Goal: Information Seeking & Learning: Check status

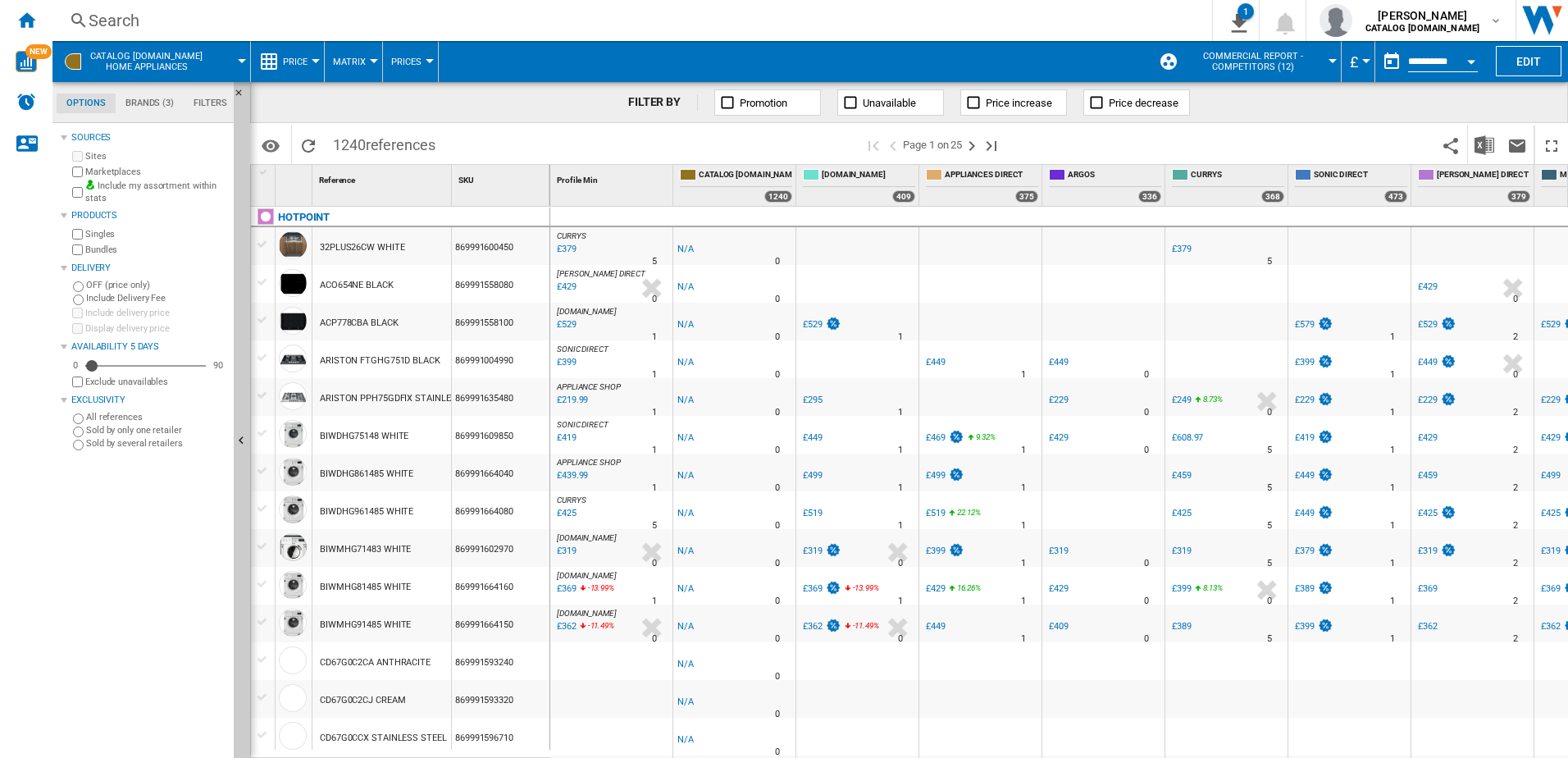
click at [140, 17] on div "Search" at bounding box center [629, 20] width 1081 height 23
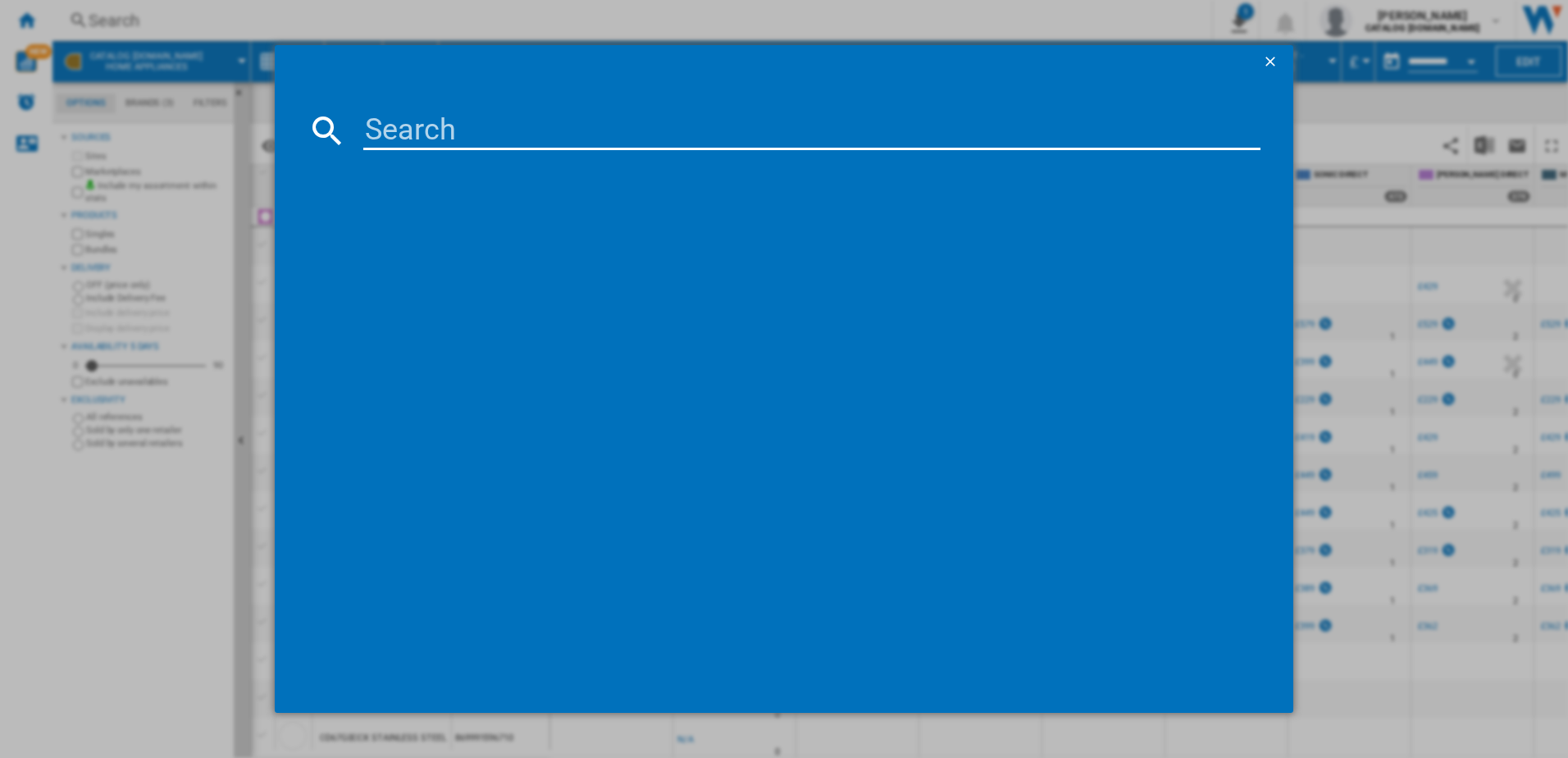
click at [406, 127] on input at bounding box center [813, 131] width 899 height 39
paste input "HOI68PT1SBUK_BK"
drag, startPoint x: 524, startPoint y: 130, endPoint x: 32, endPoint y: 101, distance: 492.9
click at [66, 102] on div "HOI68PT references (0) No results" at bounding box center [784, 379] width 1568 height 758
type input "HOI6"
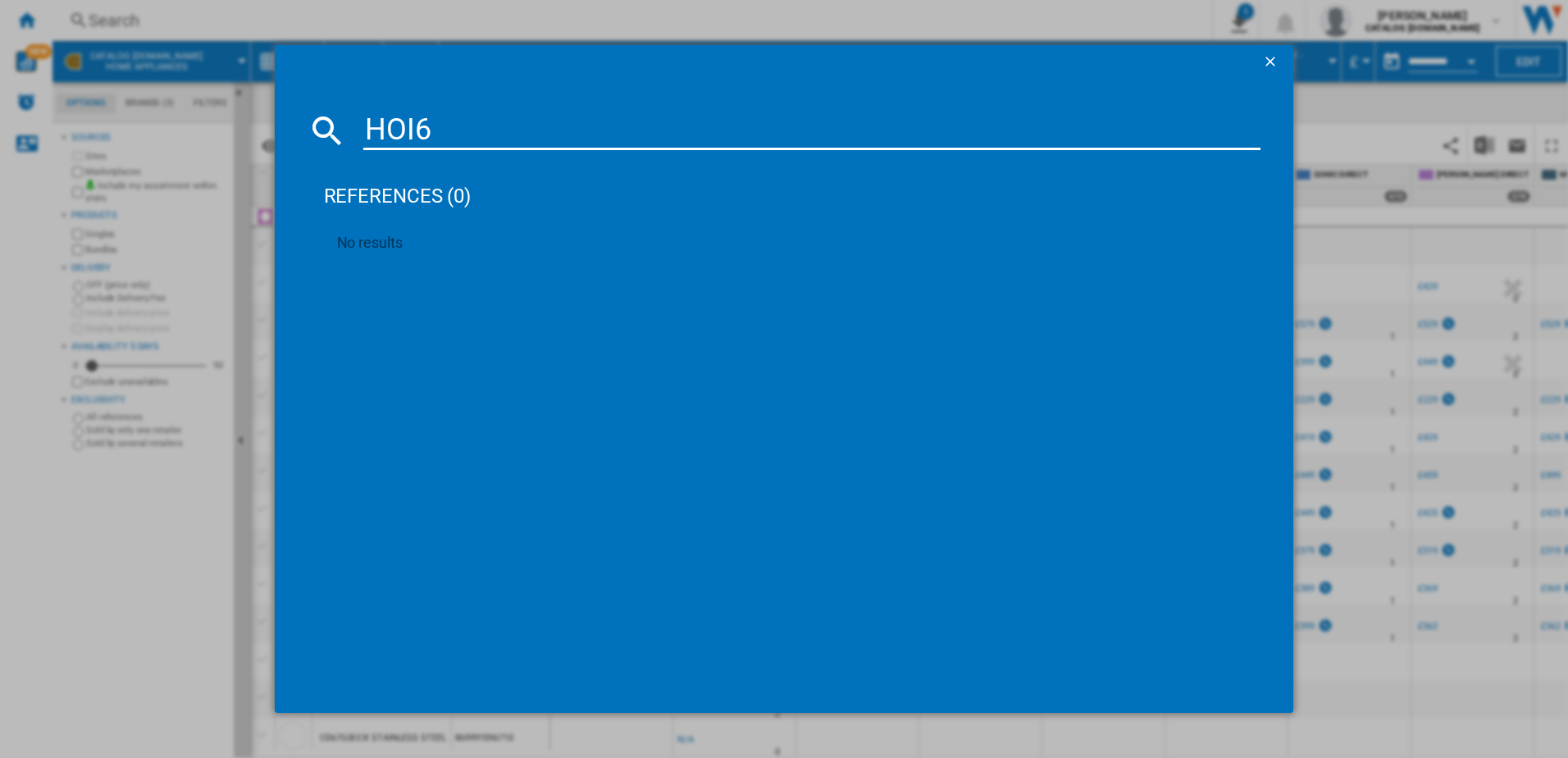
click at [362, 19] on div "HOI6 references (0) No results" at bounding box center [784, 379] width 1568 height 758
click at [1270, 55] on ng-md-icon "getI18NText('BUTTONS.CLOSE_DIALOG')" at bounding box center [1272, 63] width 19 height 19
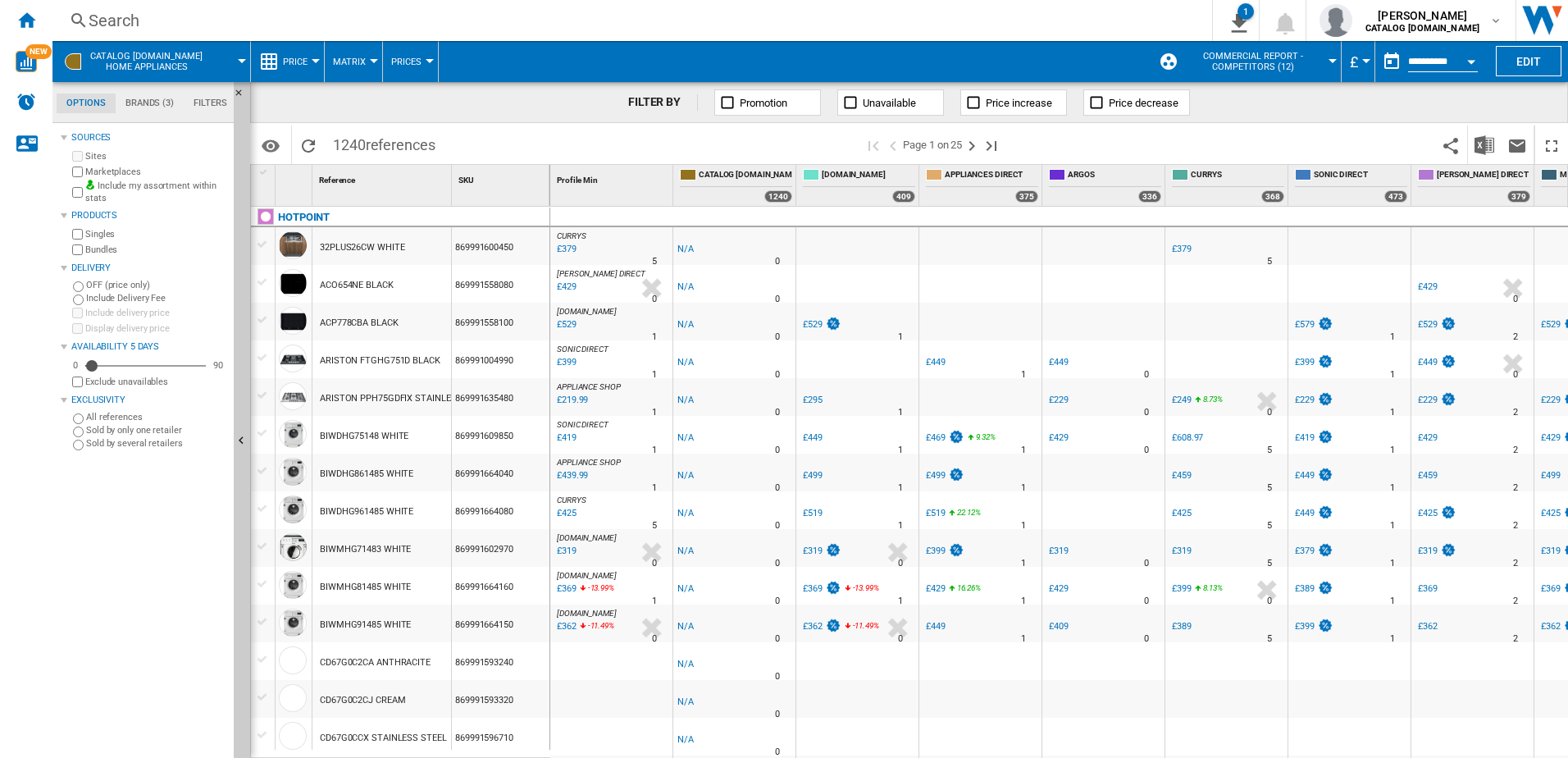
click at [148, 19] on div "Search" at bounding box center [629, 20] width 1081 height 23
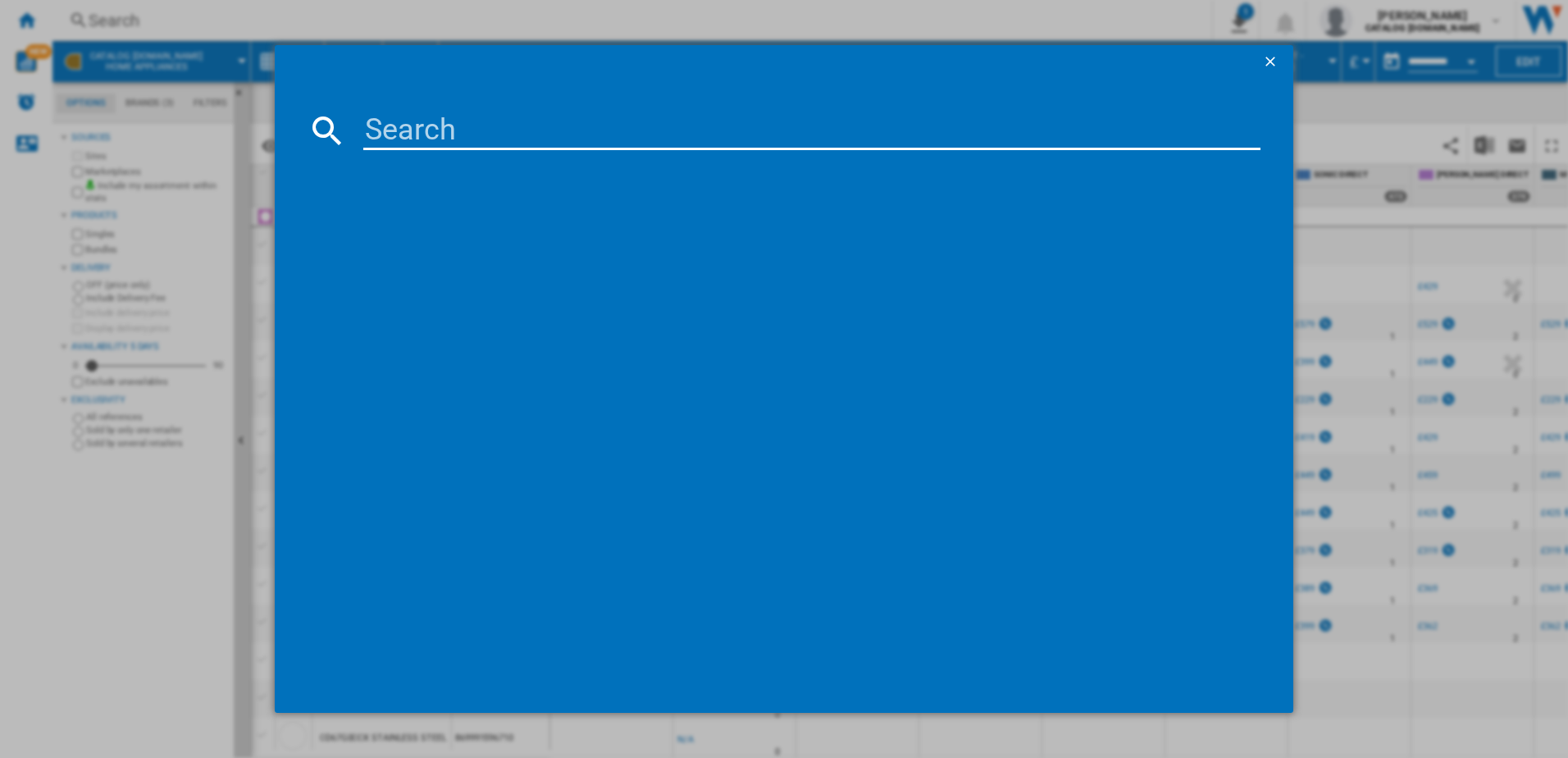
click at [424, 128] on input at bounding box center [813, 131] width 899 height 39
type input "HDE6VDCASX"
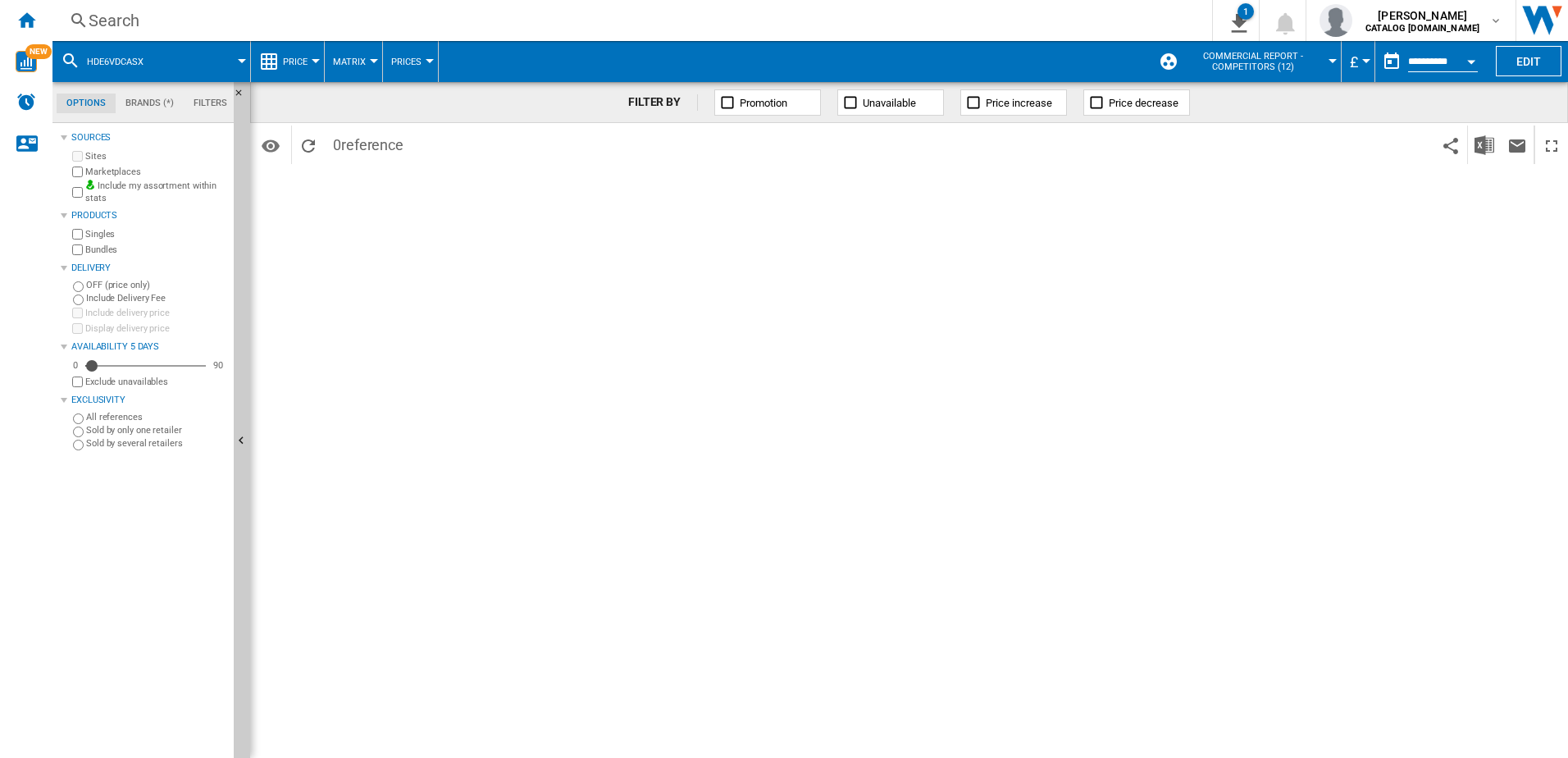
click at [158, 57] on button "HDE6VDCASX" at bounding box center [123, 61] width 73 height 41
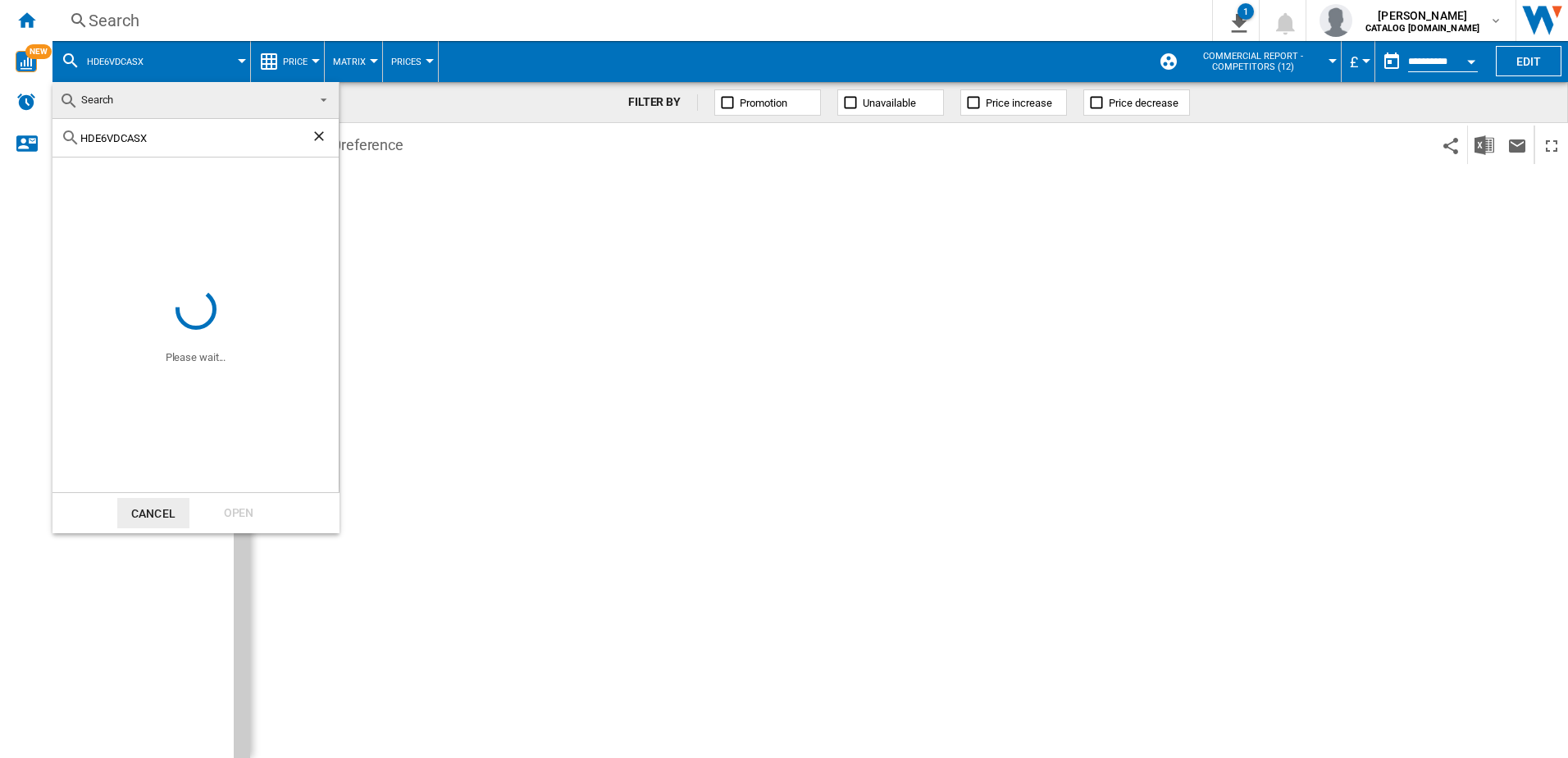
click at [148, 136] on input "HDE6VDCASX" at bounding box center [195, 138] width 231 height 13
type input "HDE6V"
click at [323, 137] on ng-md-icon "Clear search" at bounding box center [321, 137] width 19 height 19
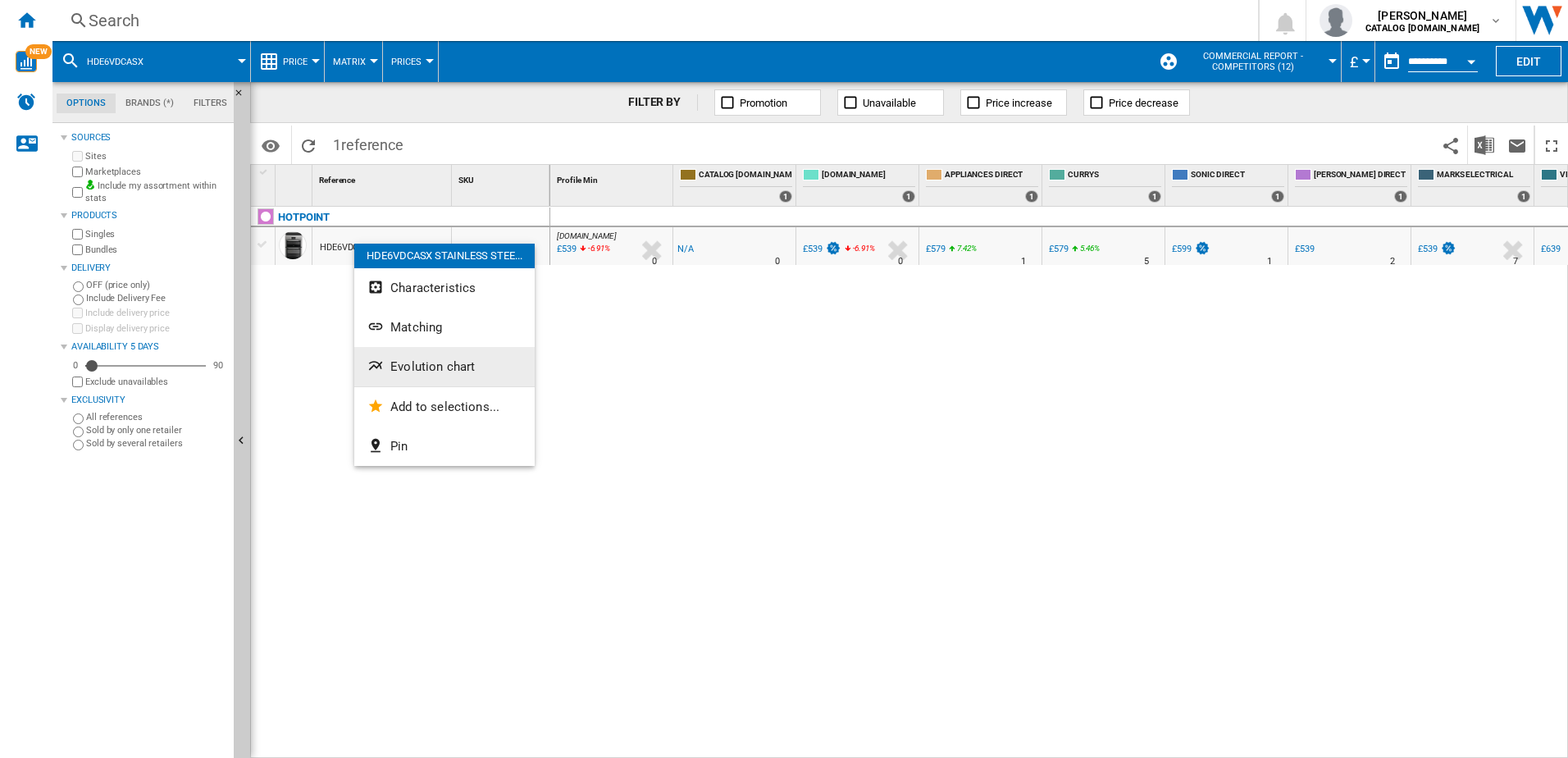
click at [428, 369] on span "Evolution chart" at bounding box center [433, 366] width 85 height 15
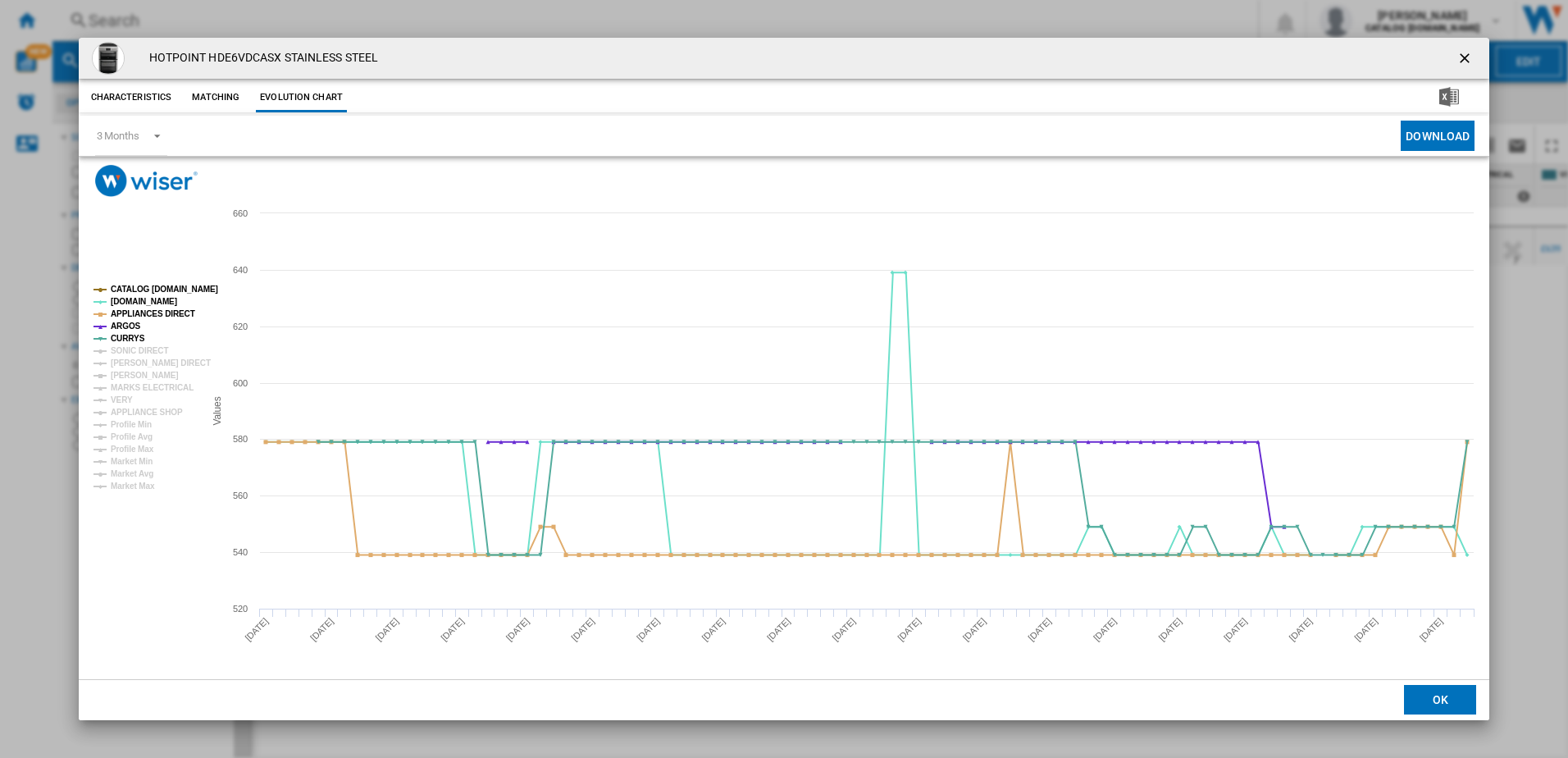
click at [1467, 55] on ng-md-icon "getI18NText('BUTTONS.CLOSE_DIALOG')" at bounding box center [1467, 59] width 19 height 19
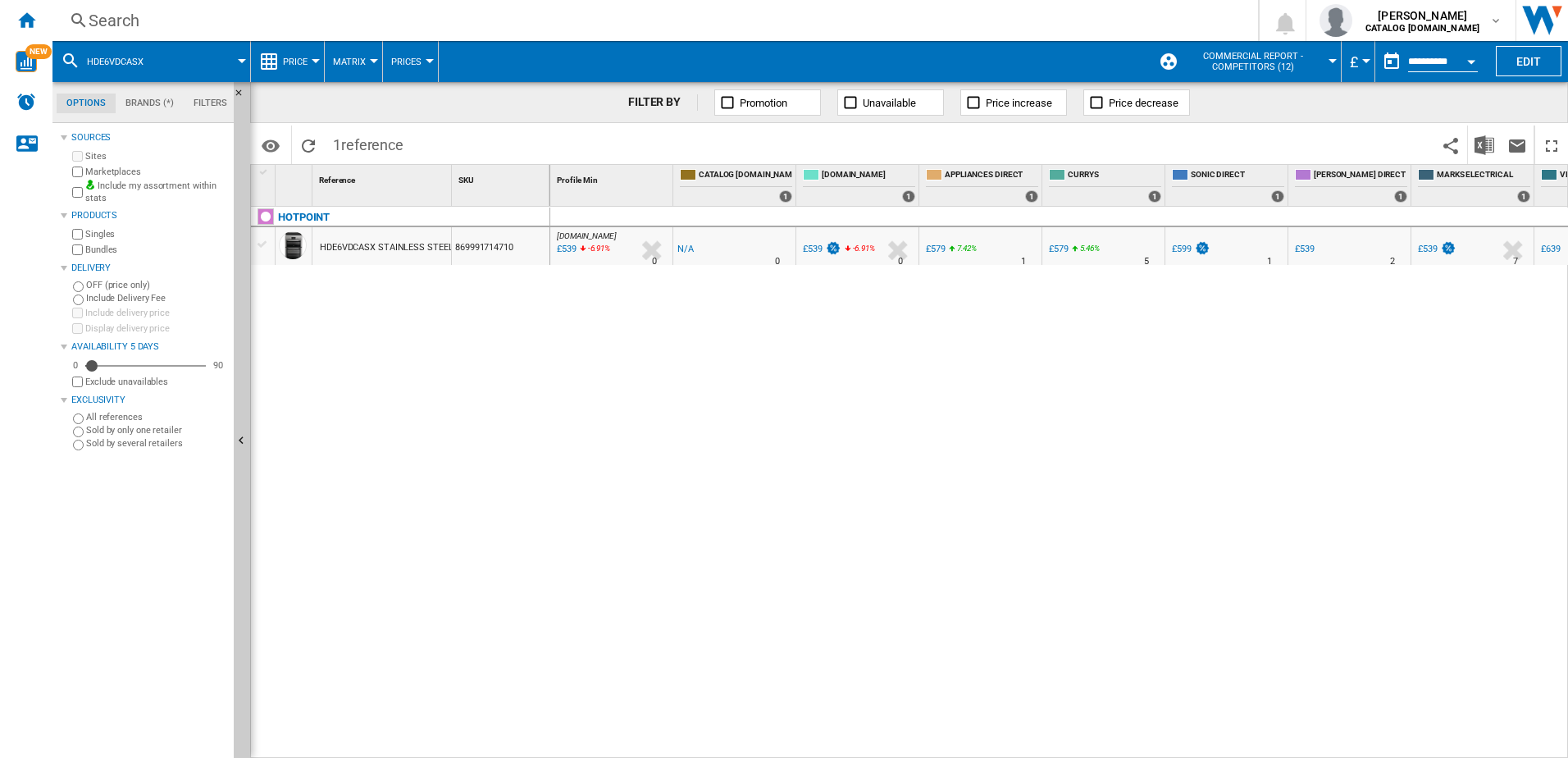
click at [158, 55] on button "HDE6VDCASX" at bounding box center [123, 61] width 73 height 41
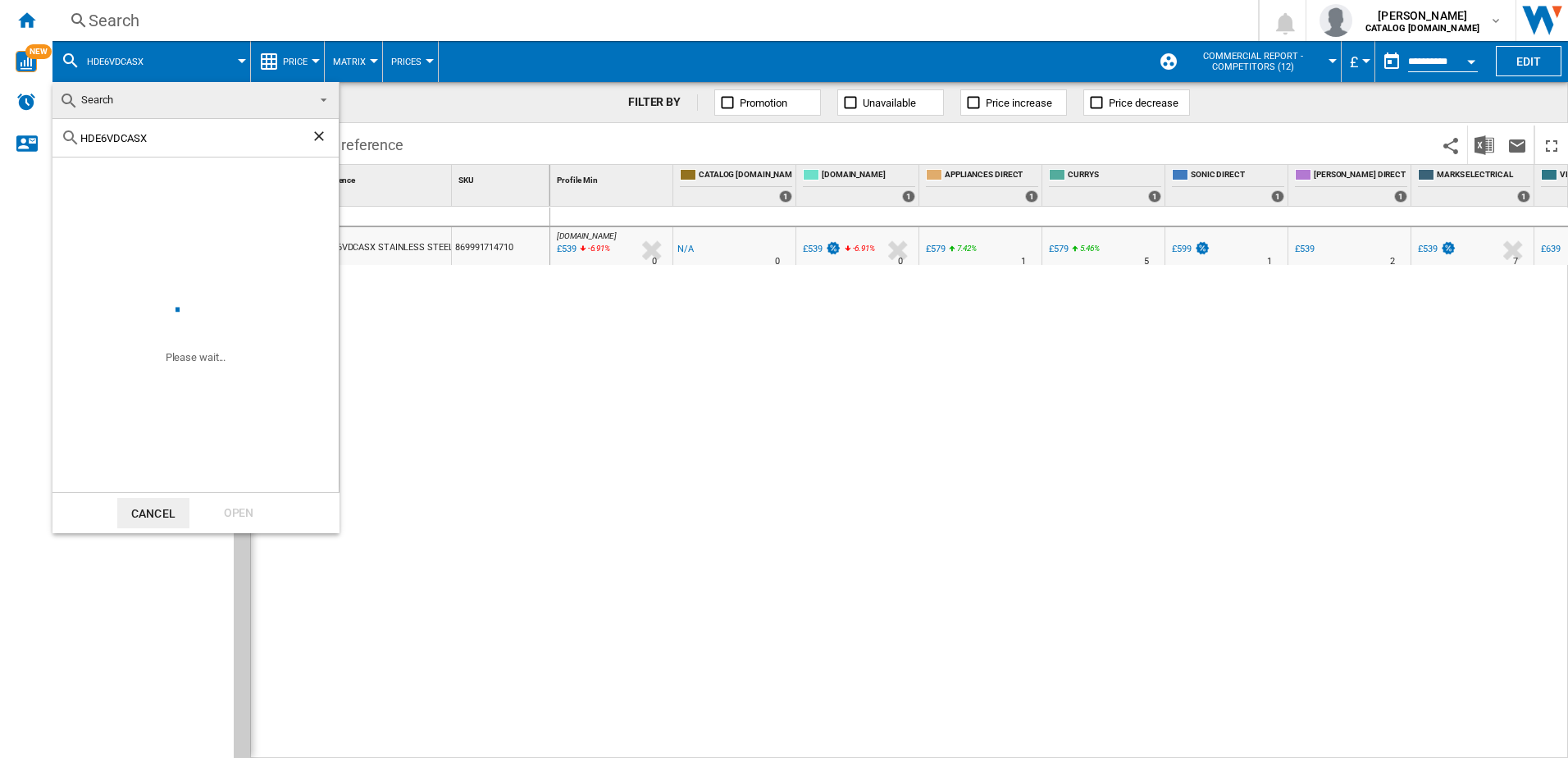
drag, startPoint x: 171, startPoint y: 144, endPoint x: 101, endPoint y: 142, distance: 70.0
click at [101, 142] on div "HDE6VDCASX" at bounding box center [196, 138] width 287 height 39
drag, startPoint x: 69, startPoint y: 133, endPoint x: 59, endPoint y: 133, distance: 10.0
click at [59, 133] on div "HDE6VDCASX" at bounding box center [196, 138] width 287 height 39
paste input "OI68PT1SXUK"
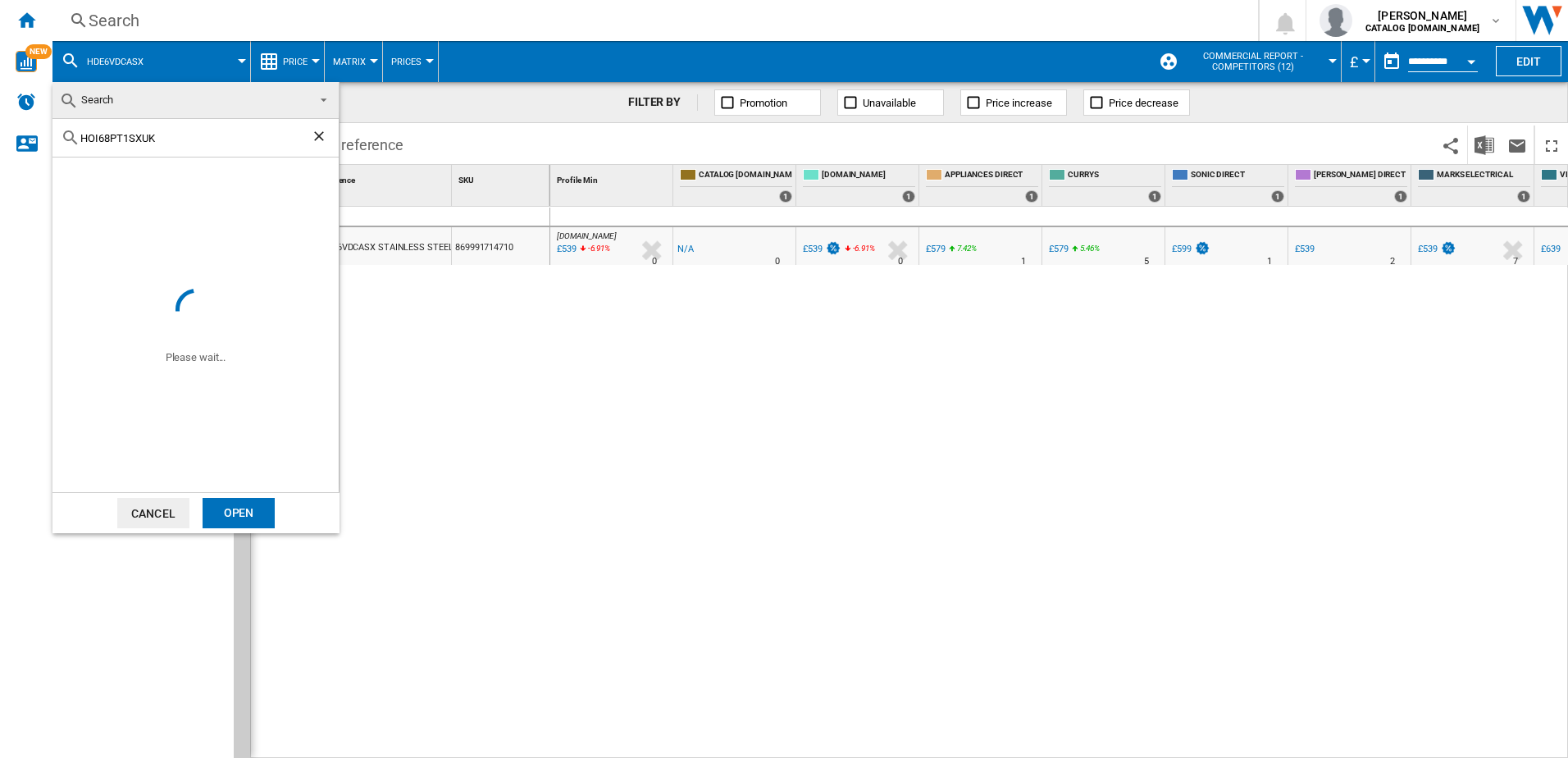
type input "HOI68PT1SXUK"
click at [234, 511] on div "Open" at bounding box center [239, 512] width 72 height 30
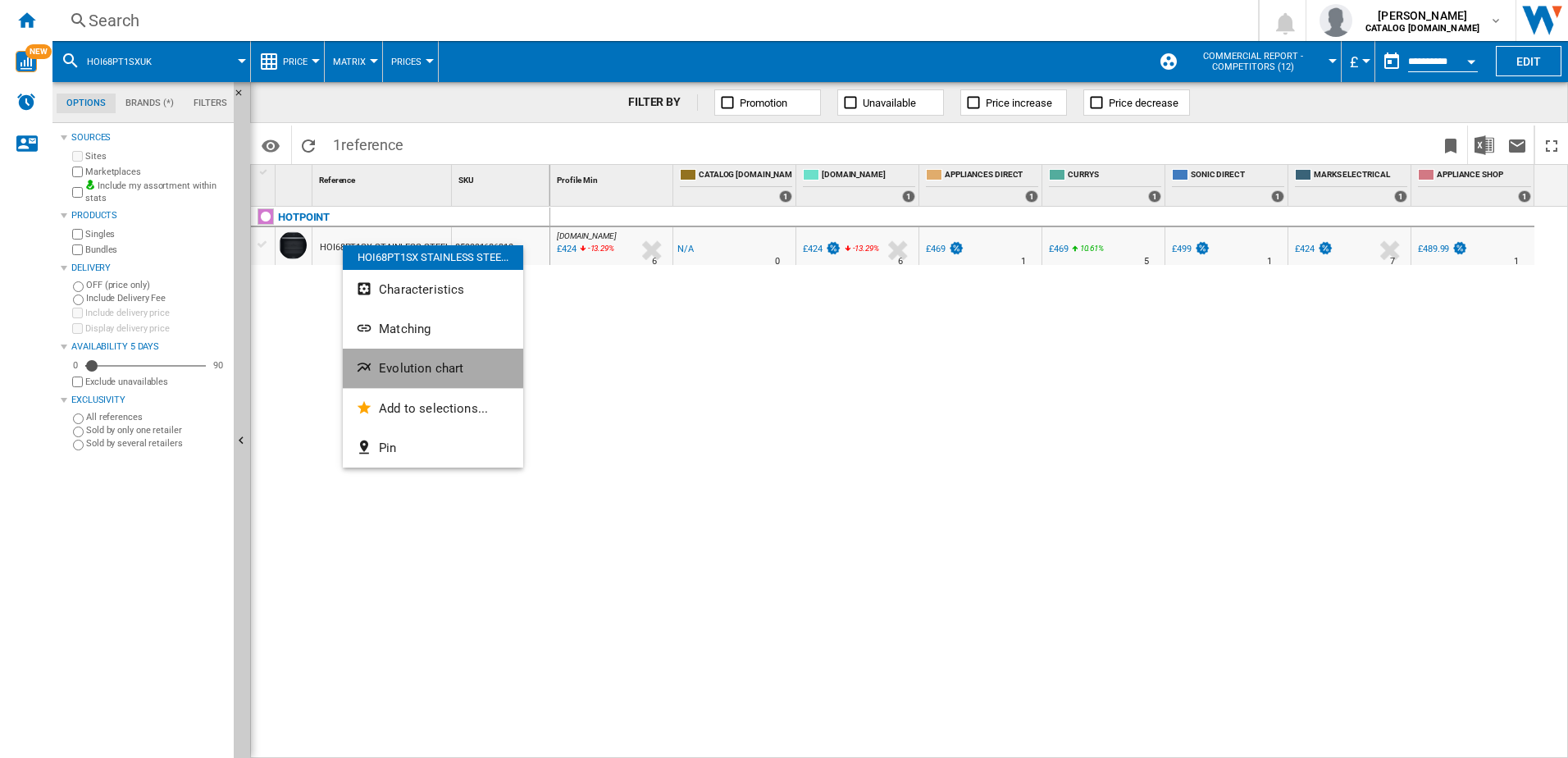
click at [421, 365] on span "Evolution chart" at bounding box center [421, 367] width 85 height 15
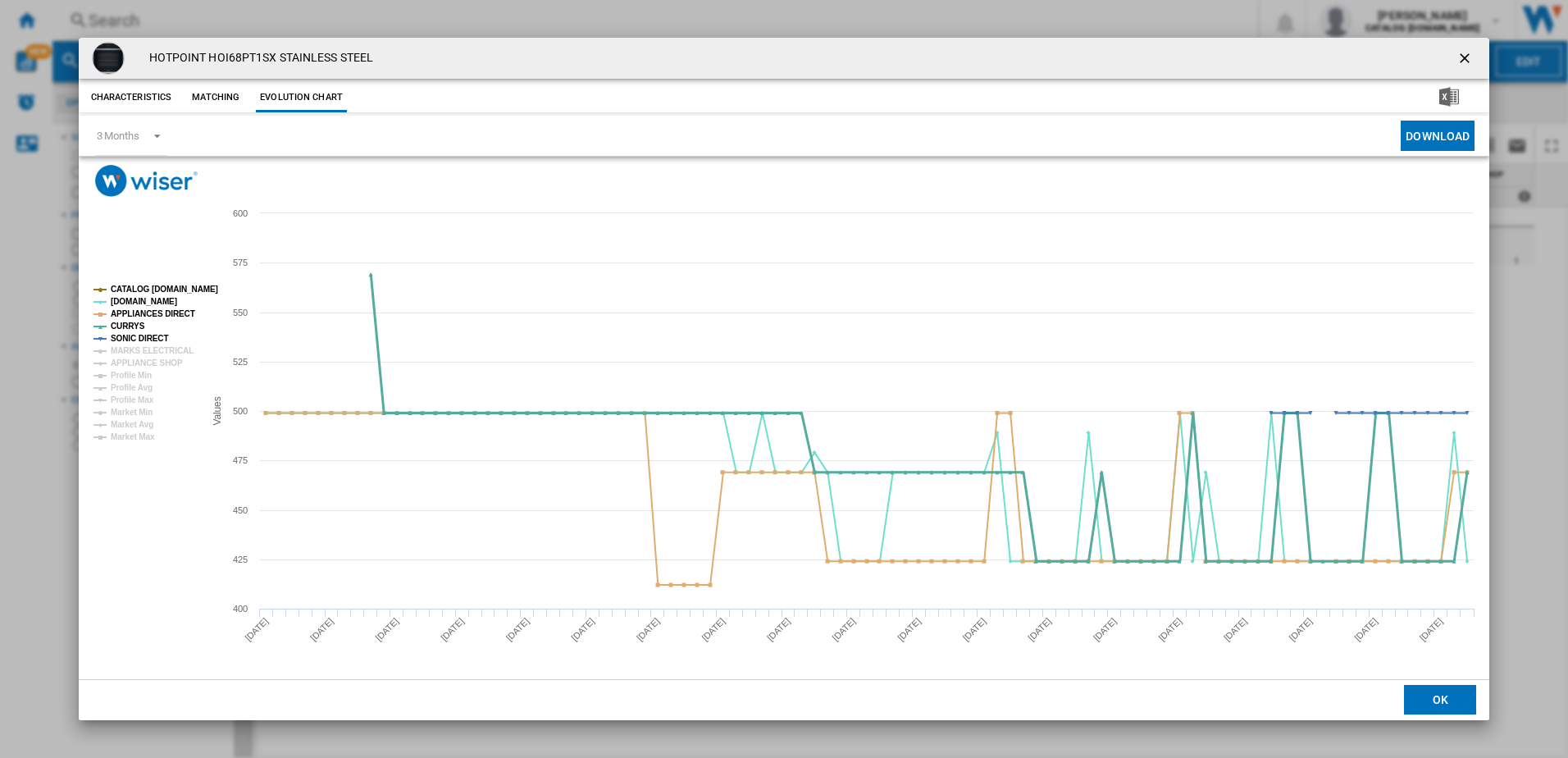
click at [122, 324] on tspan "CURRYS" at bounding box center [128, 325] width 34 height 9
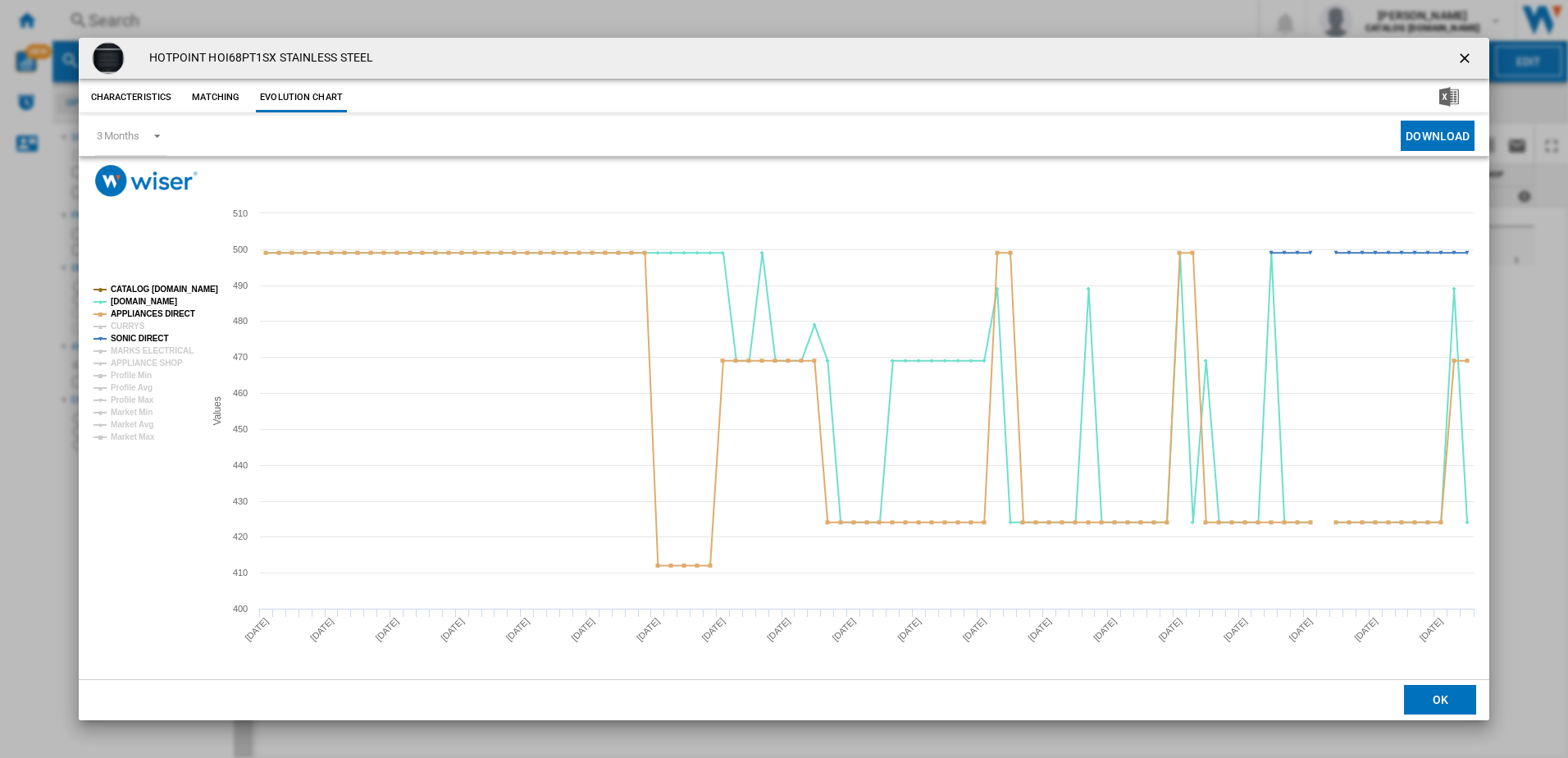
click at [122, 324] on tspan "CURRYS" at bounding box center [128, 325] width 34 height 9
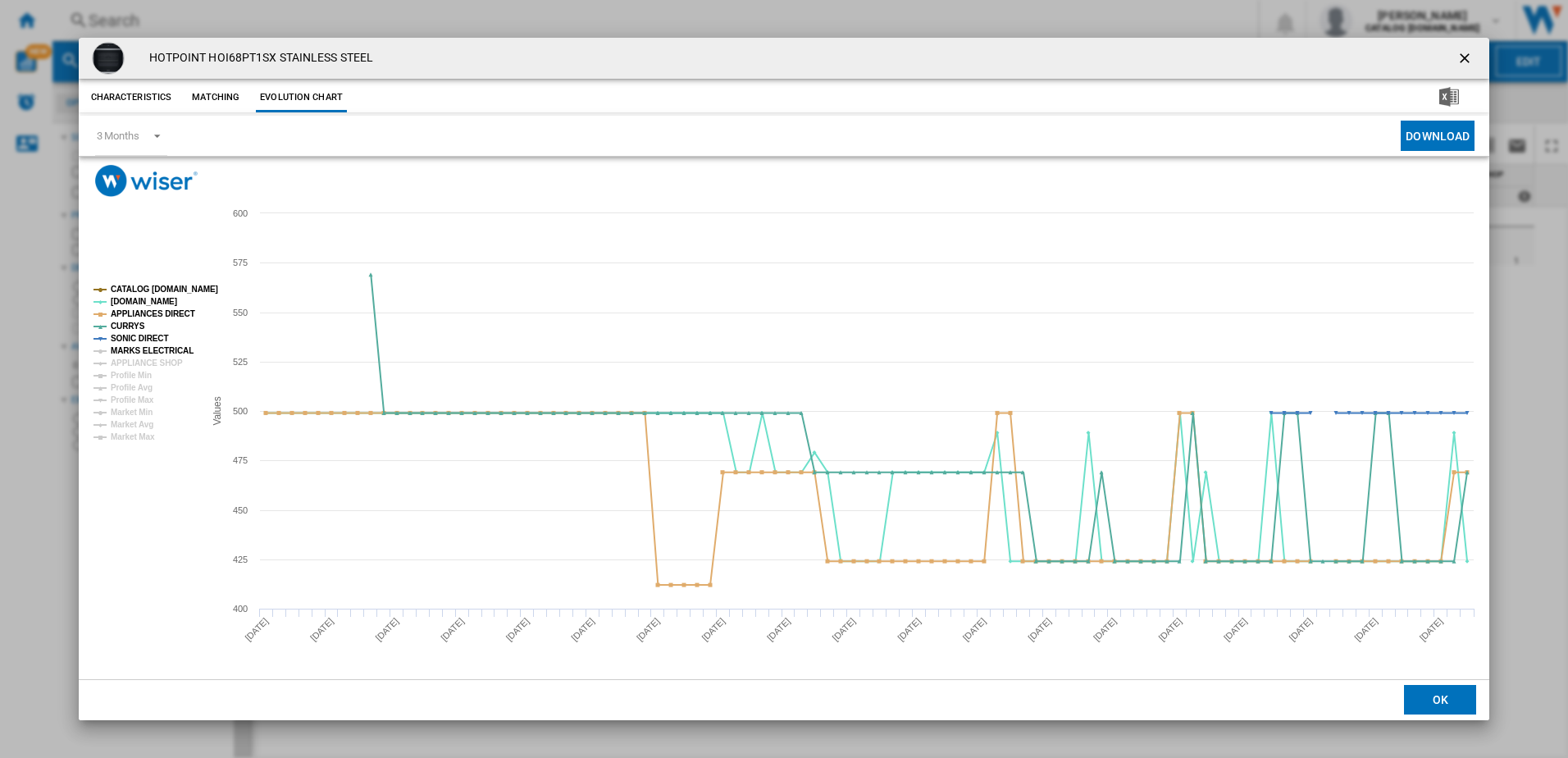
click at [142, 350] on tspan "MARKS ELECTRICAL" at bounding box center [152, 350] width 83 height 9
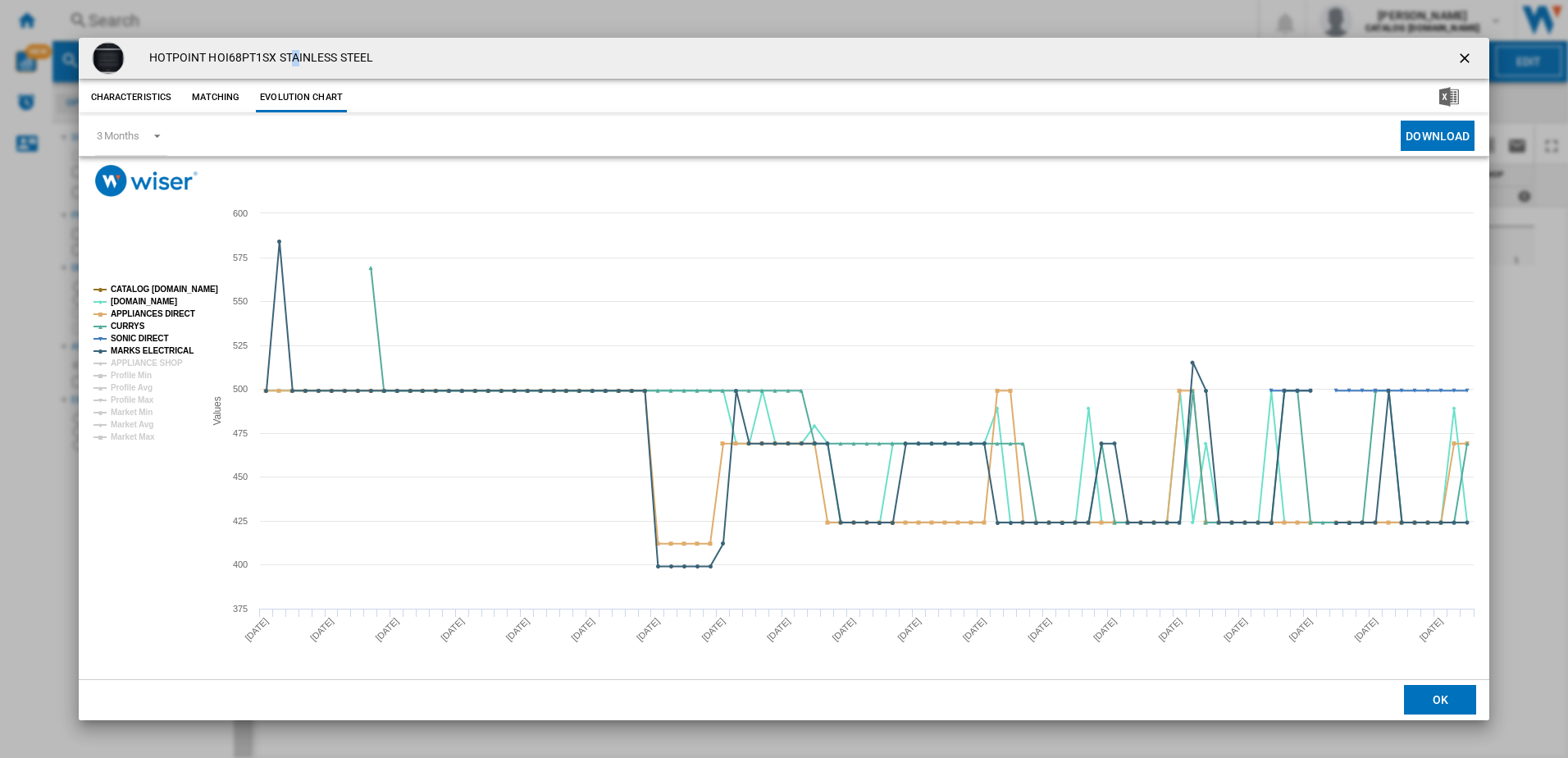
click at [296, 18] on div "HOTPOINT HOI68PT1SX STAINLESS STEEL Characteristics Matching Evolution chart pr…" at bounding box center [784, 379] width 1568 height 758
click at [44, 726] on div "HOTPOINT HOI68PT1SX STAINLESS STEEL Characteristics Matching Evolution chart pr…" at bounding box center [784, 379] width 1568 height 758
click at [1465, 55] on ng-md-icon "getI18NText('BUTTONS.CLOSE_DIALOG')" at bounding box center [1467, 59] width 19 height 19
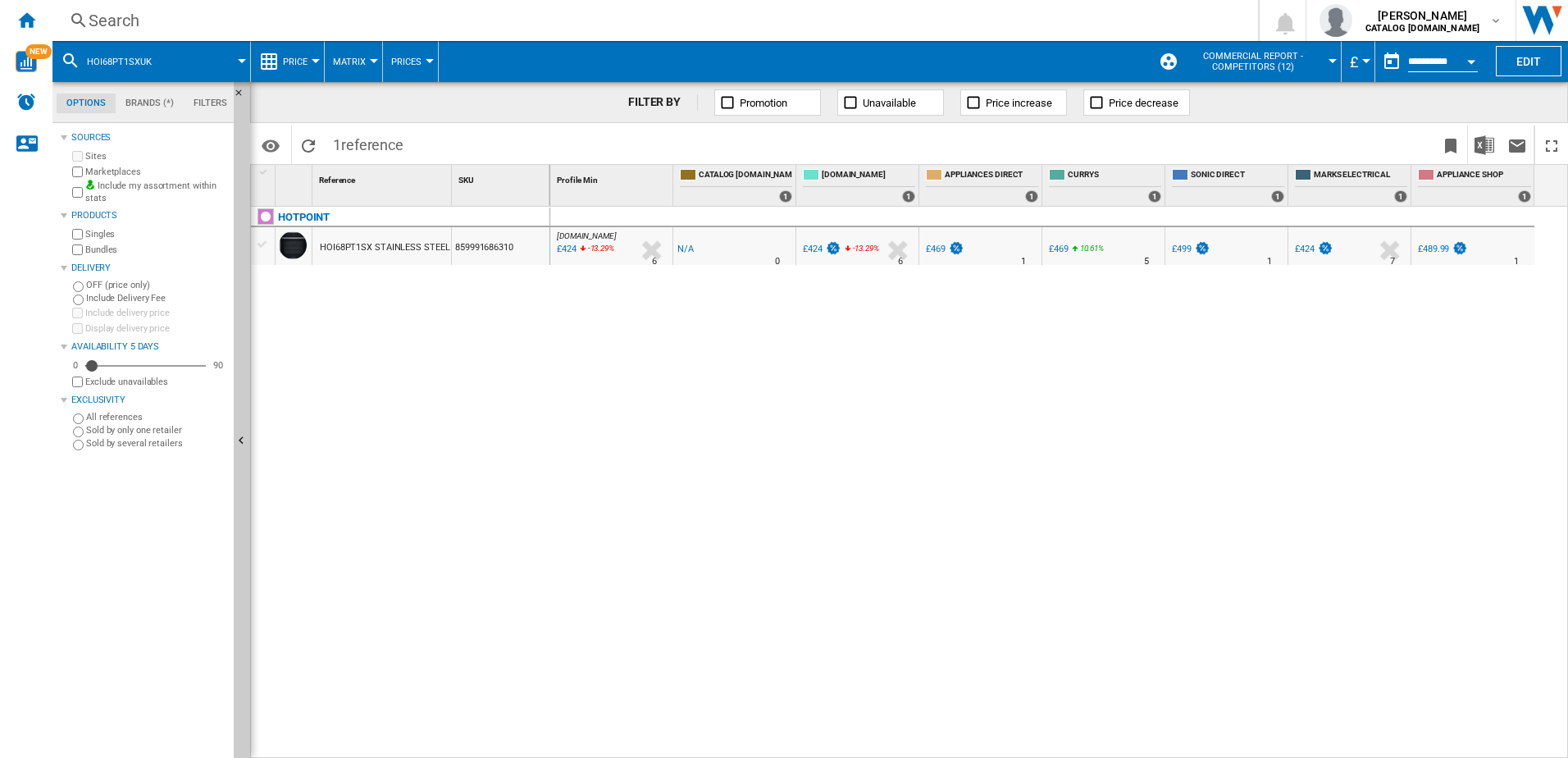
click at [138, 18] on div "Search" at bounding box center [652, 20] width 1128 height 23
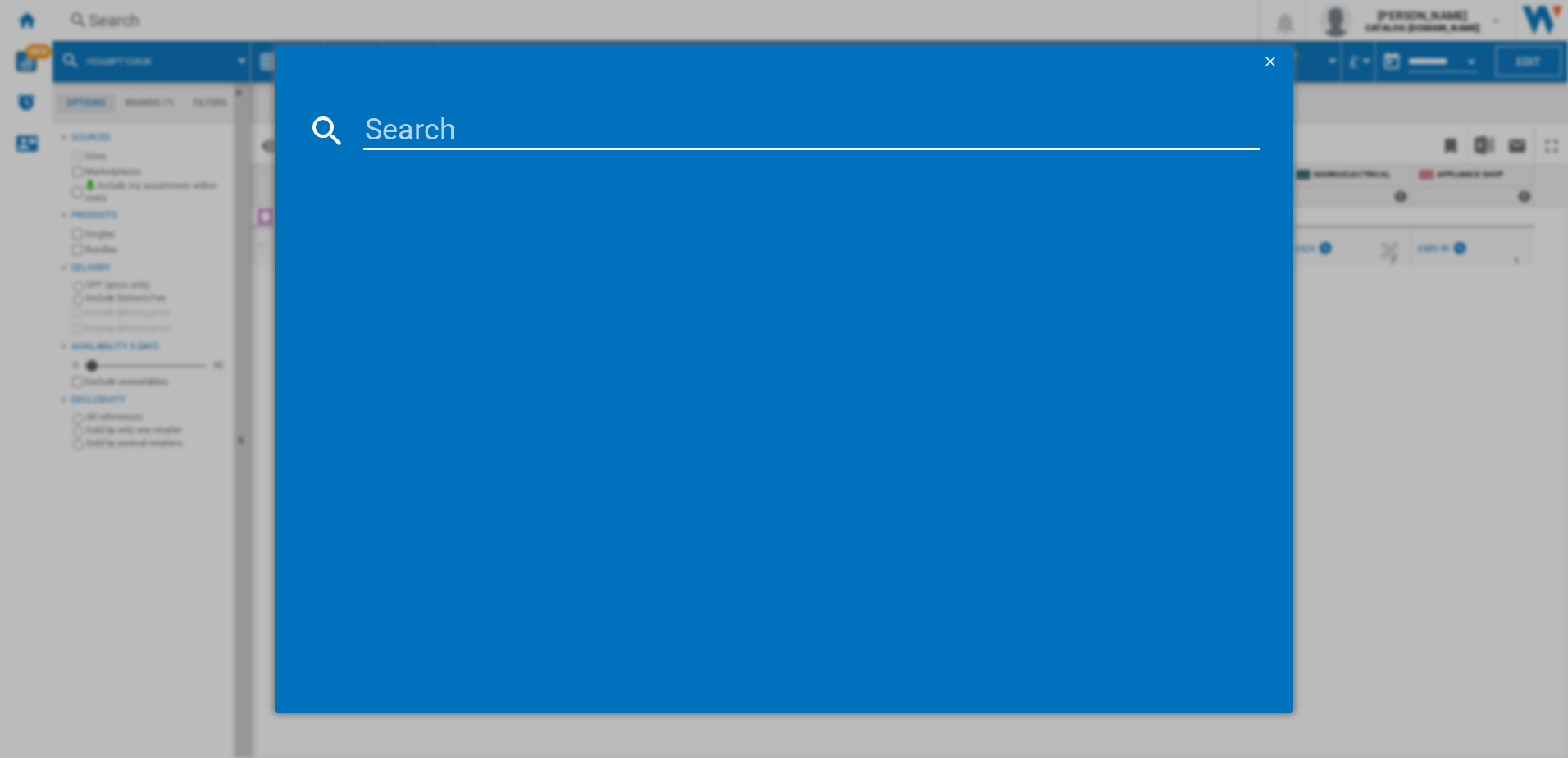
click at [413, 136] on input at bounding box center [813, 131] width 899 height 39
paste input "HR 724 B H_BK"
type input "HR 724 B H"
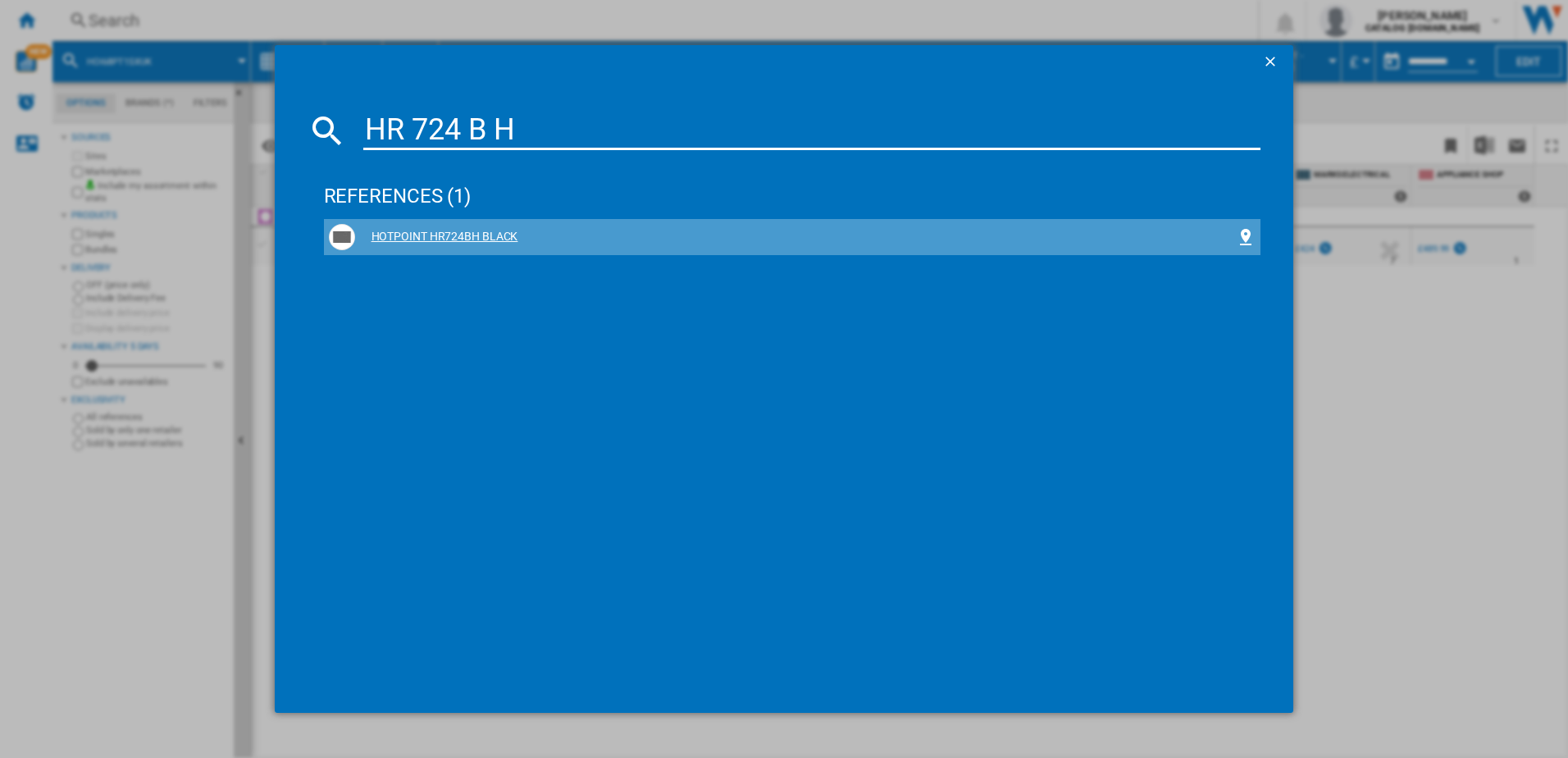
click at [460, 235] on div "HOTPOINT HR724BH BLACK" at bounding box center [795, 237] width 882 height 17
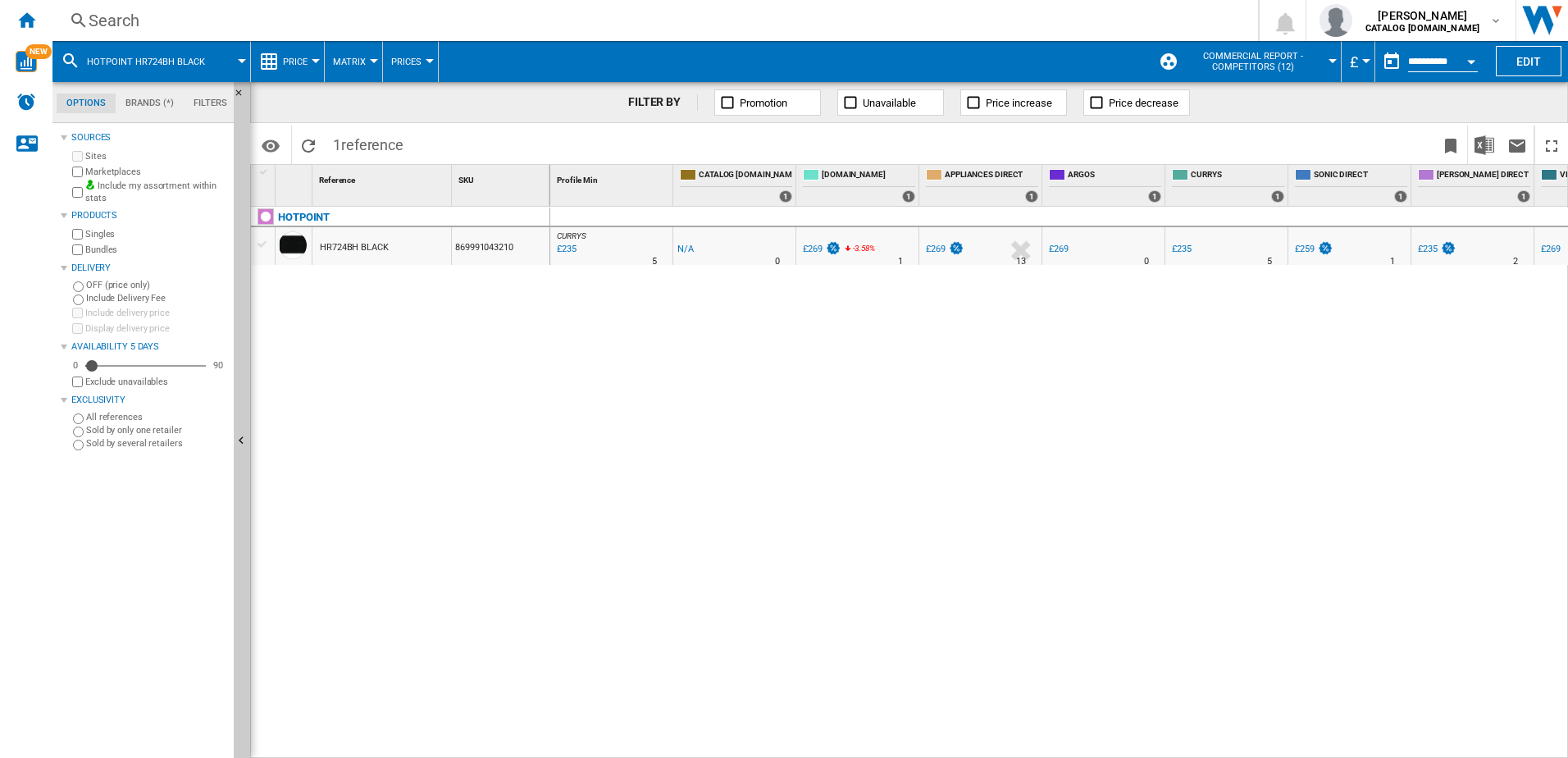
click at [353, 241] on div "HR724BH BLACK" at bounding box center [354, 247] width 69 height 38
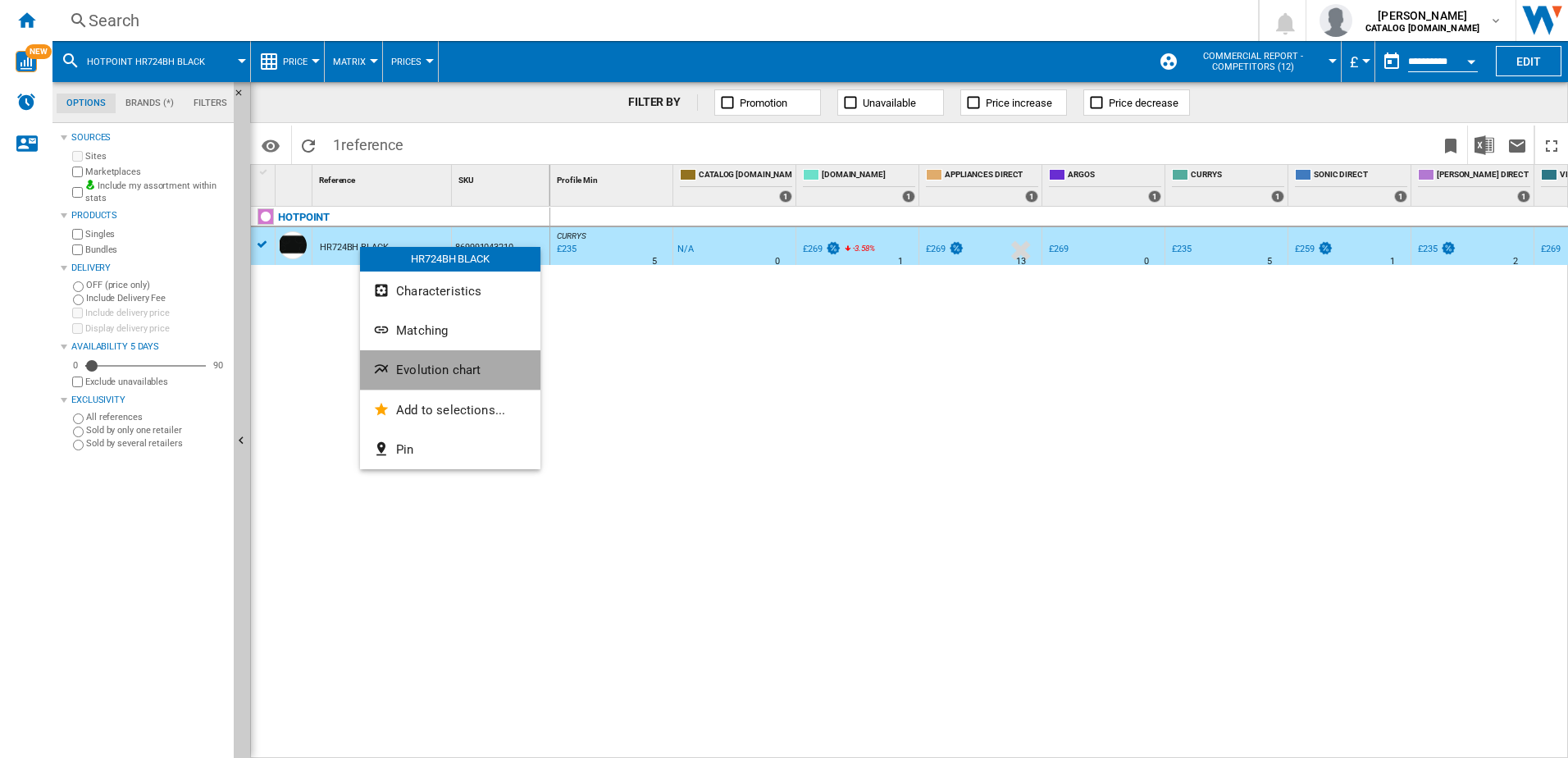
click at [422, 368] on span "Evolution chart" at bounding box center [439, 369] width 85 height 15
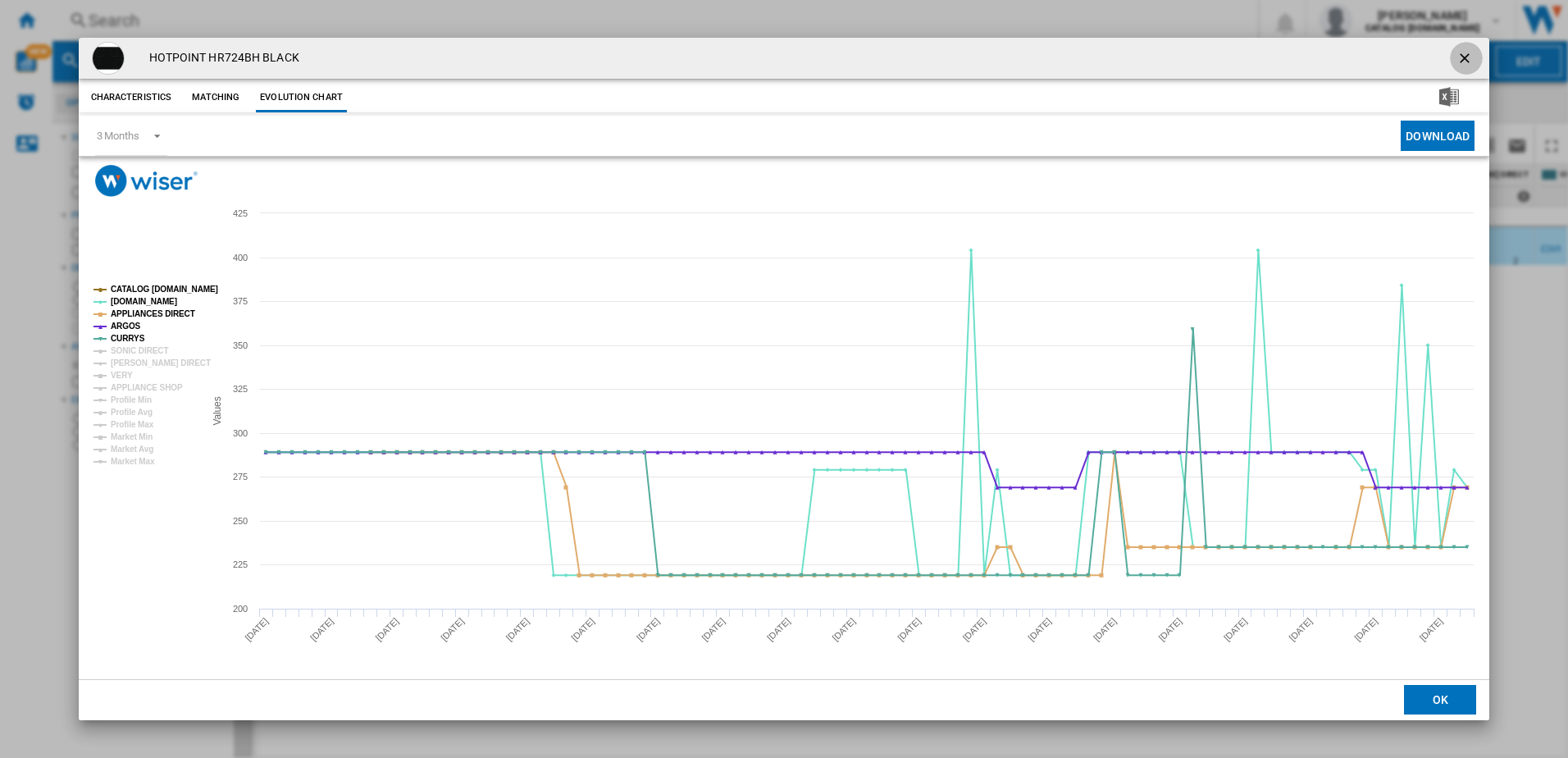
click at [1466, 56] on ng-md-icon "getI18NText('BUTTONS.CLOSE_DIALOG')" at bounding box center [1467, 59] width 19 height 19
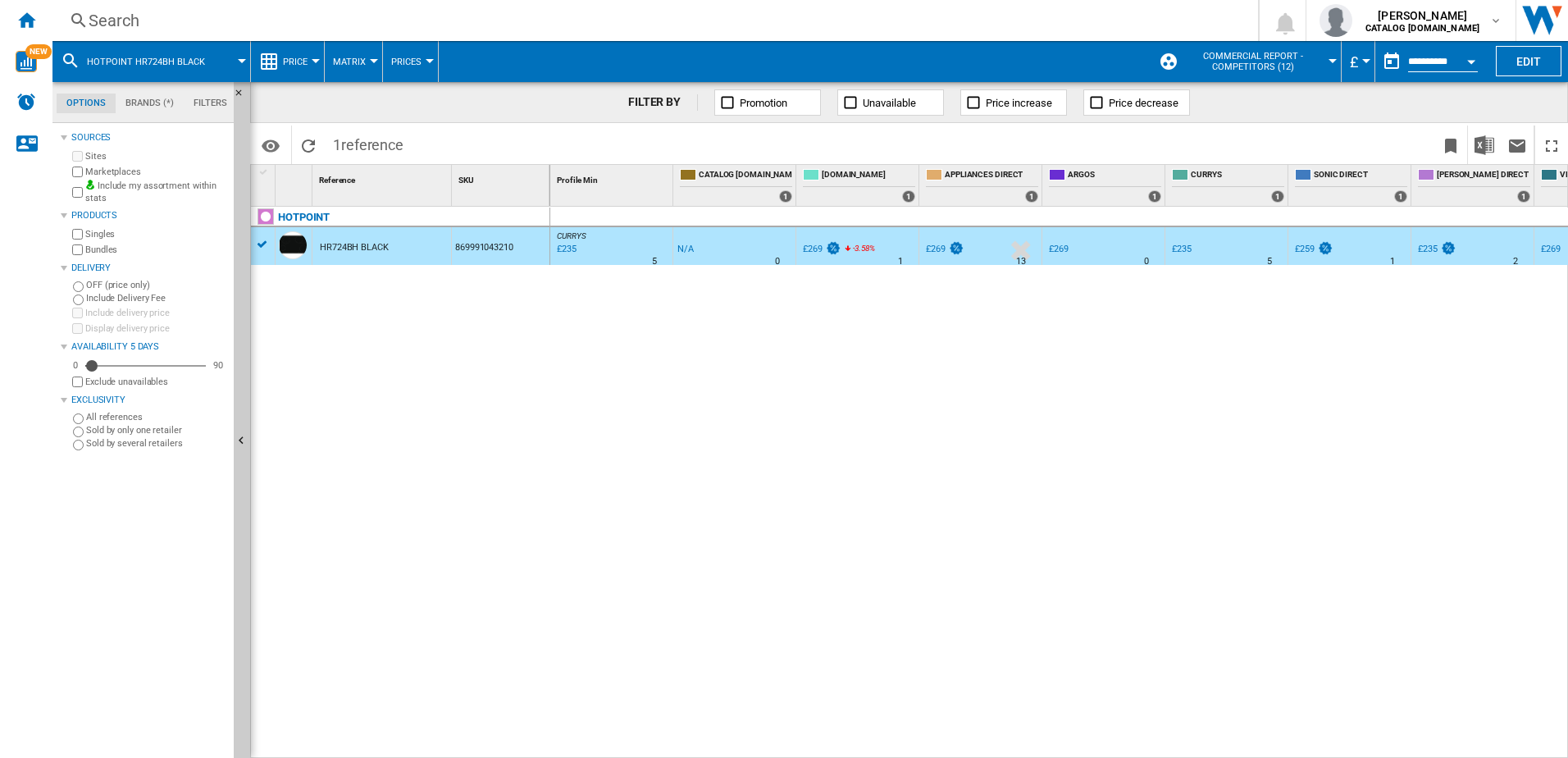
click at [154, 14] on div "Search" at bounding box center [652, 20] width 1128 height 23
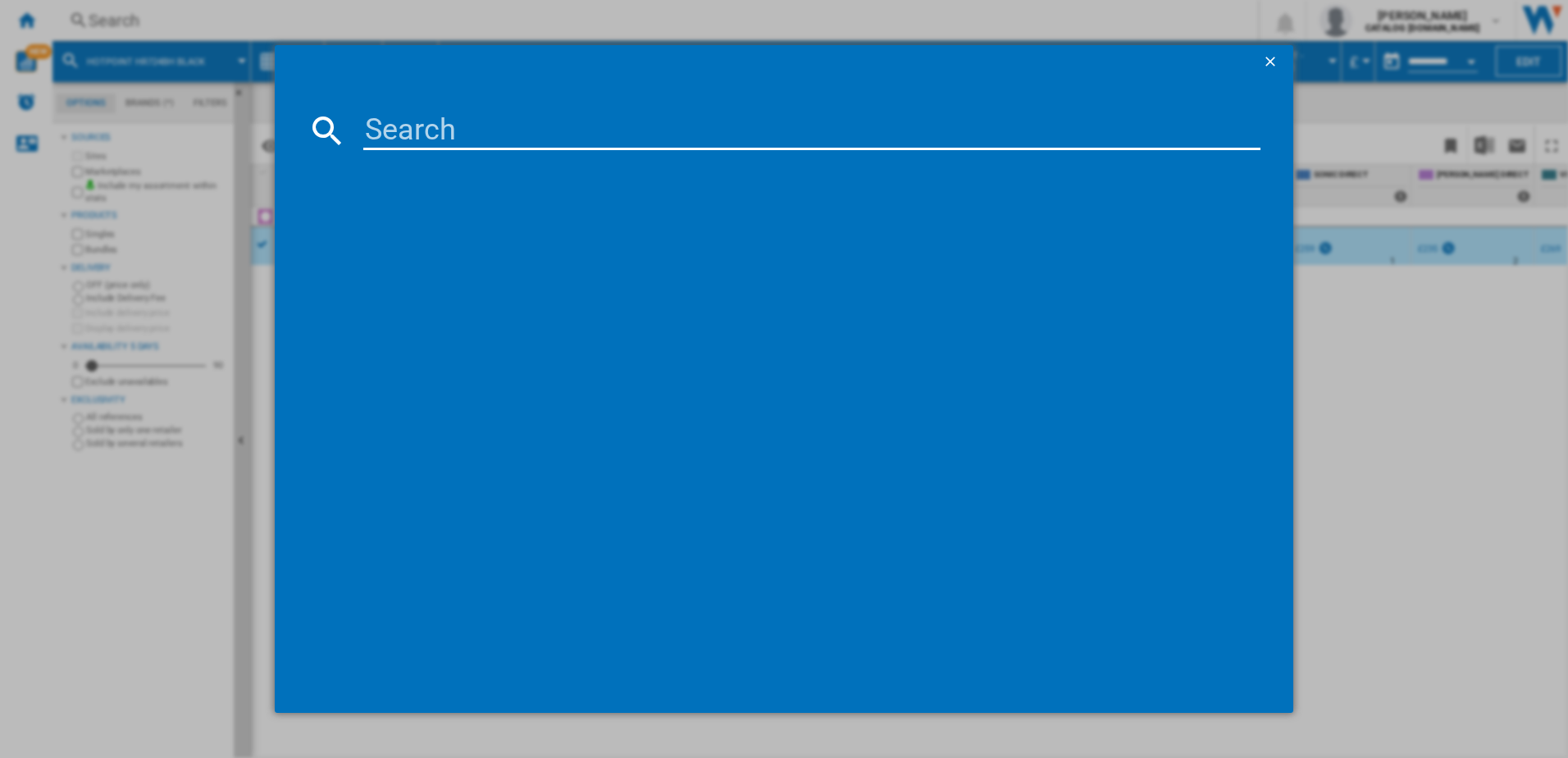
click at [385, 130] on input at bounding box center [813, 131] width 899 height 39
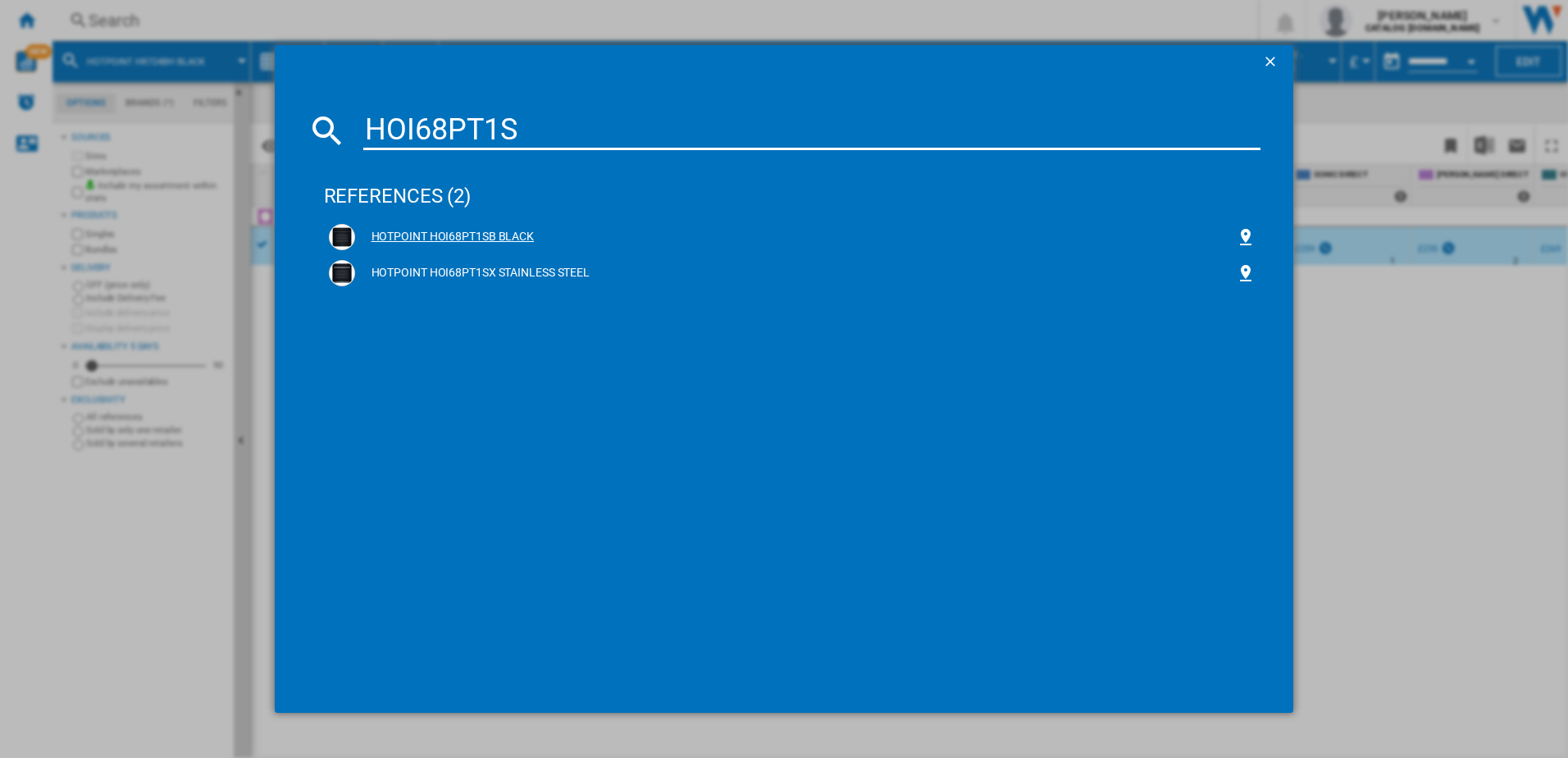
type input "HOI68PT1S"
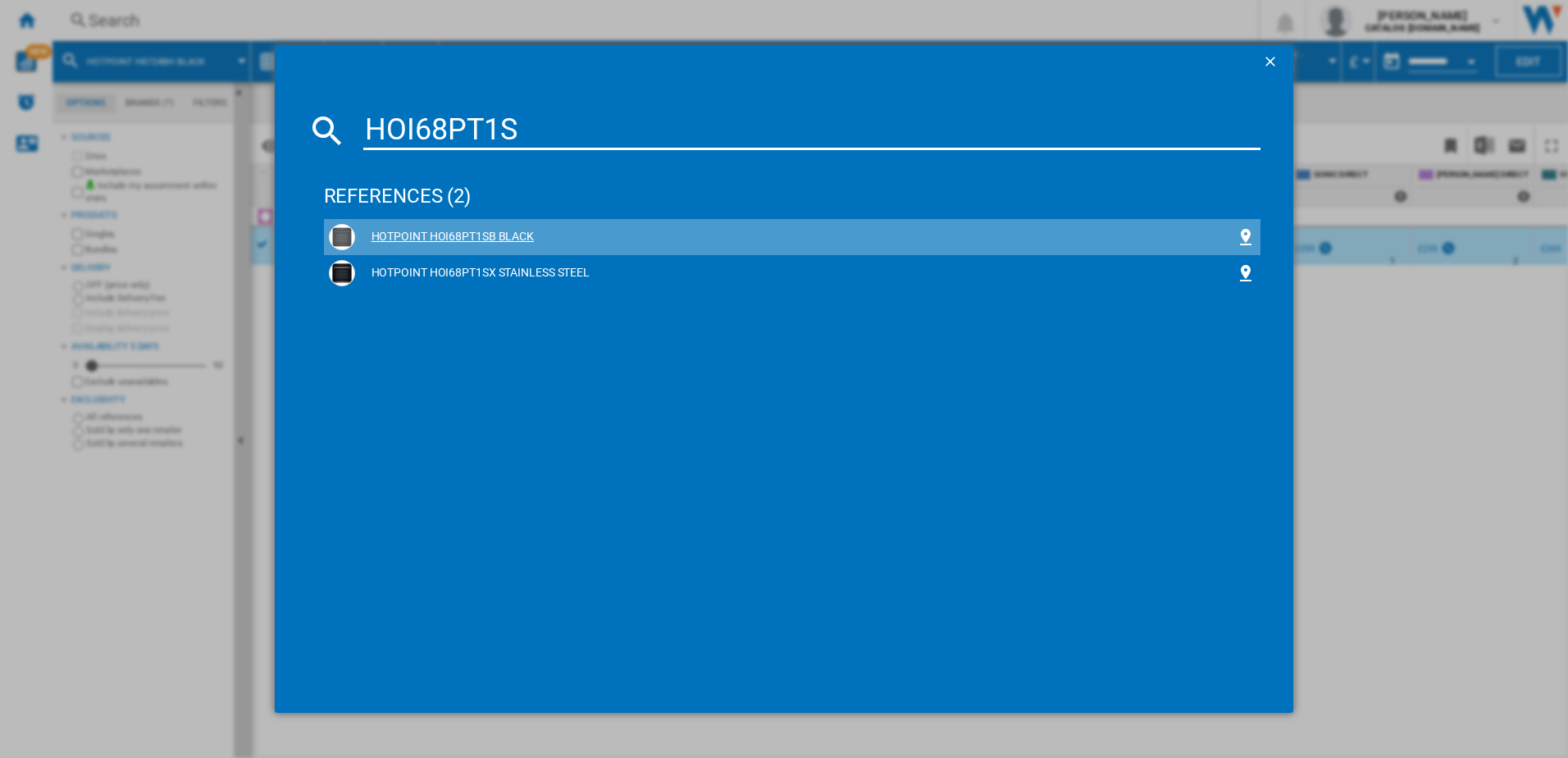
click at [450, 235] on div "HOTPOINT HOI68PT1SB BLACK" at bounding box center [795, 237] width 882 height 17
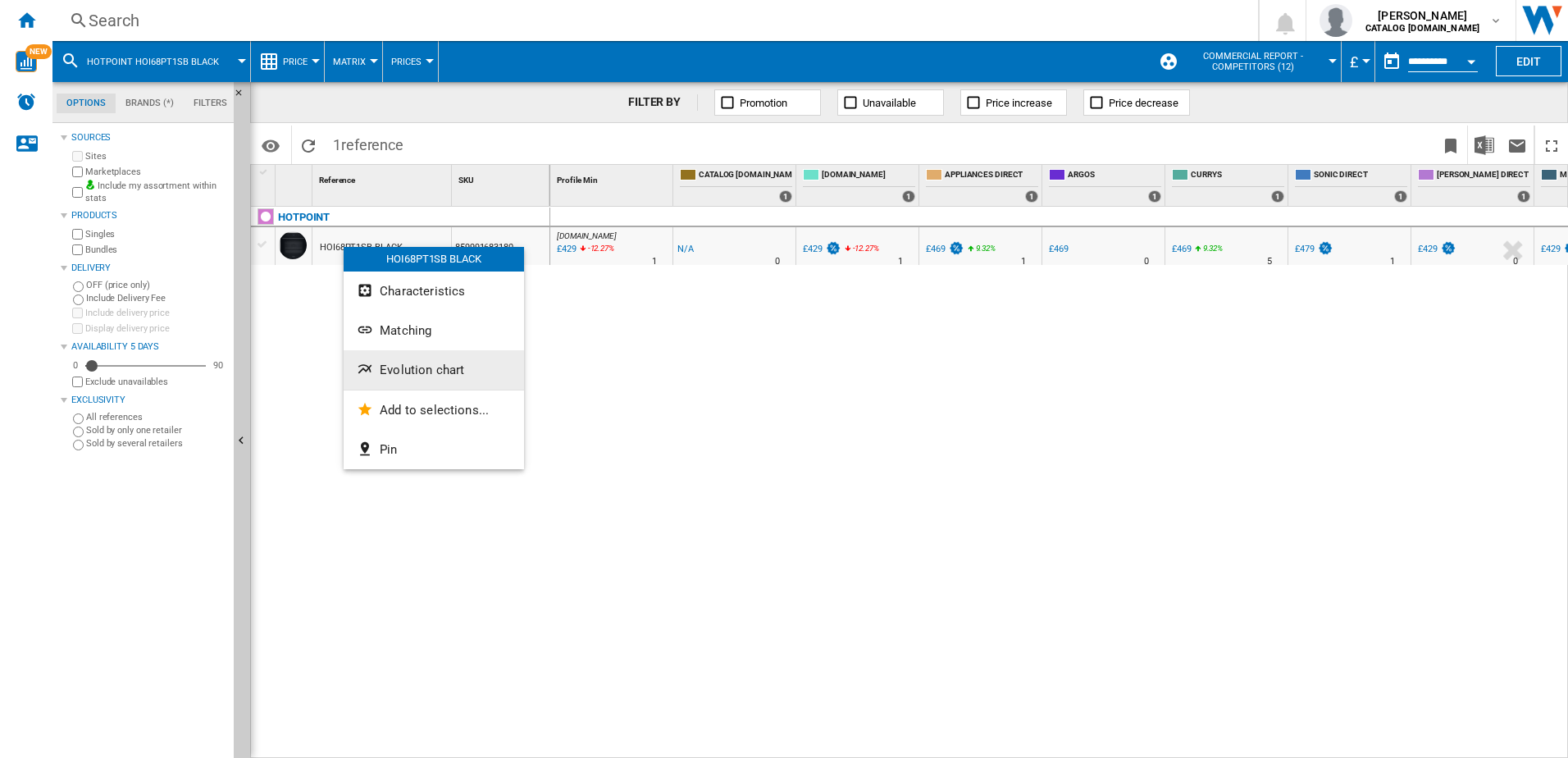
click at [423, 370] on span "Evolution chart" at bounding box center [422, 369] width 85 height 15
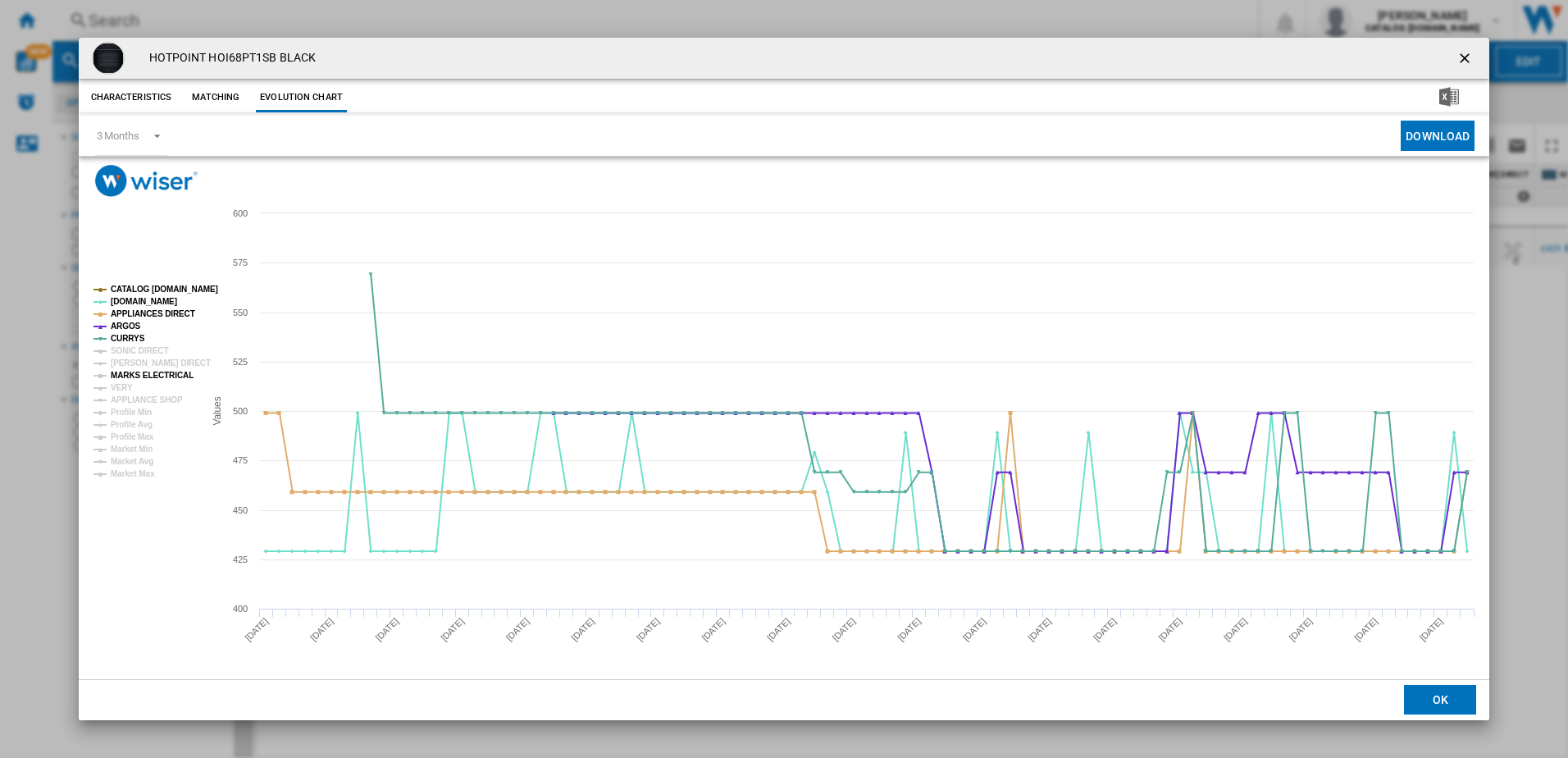
click at [133, 374] on tspan "MARKS ELECTRICAL" at bounding box center [152, 374] width 83 height 9
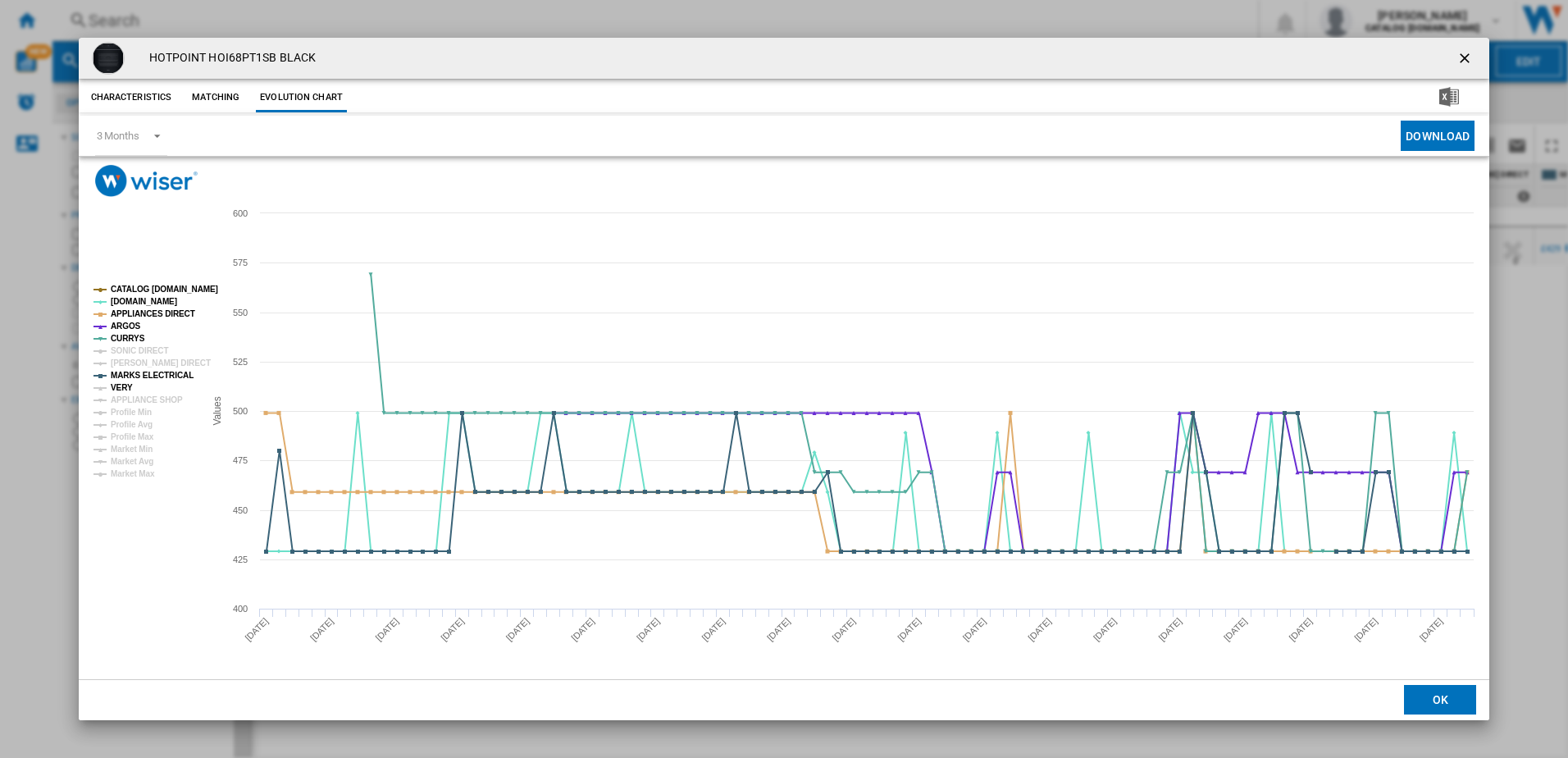
click at [123, 387] on tspan "VERY" at bounding box center [122, 387] width 22 height 9
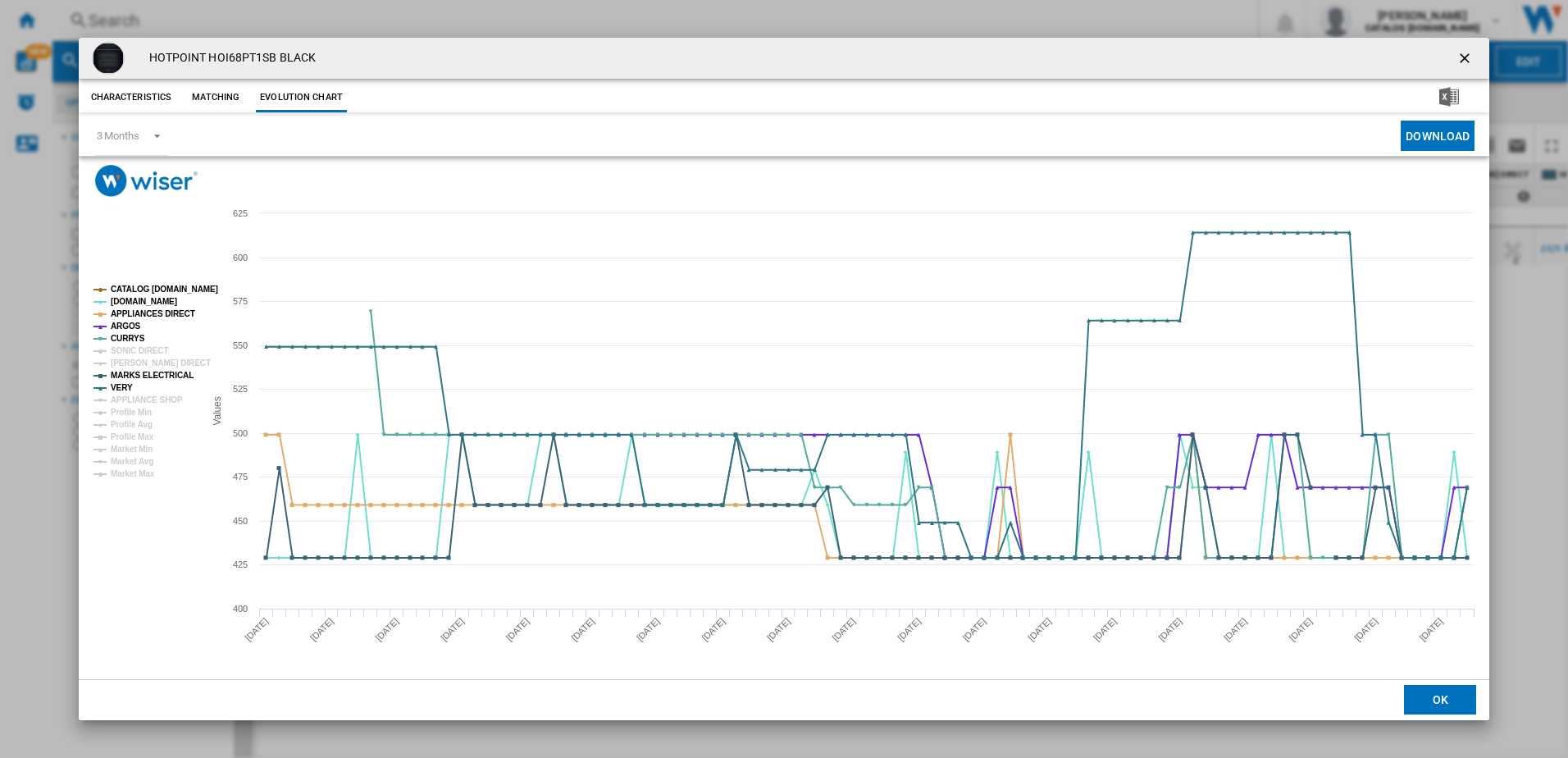
click at [1458, 56] on ng-md-icon "getI18NText('BUTTONS.CLOSE_DIALOG')" at bounding box center [1467, 59] width 19 height 19
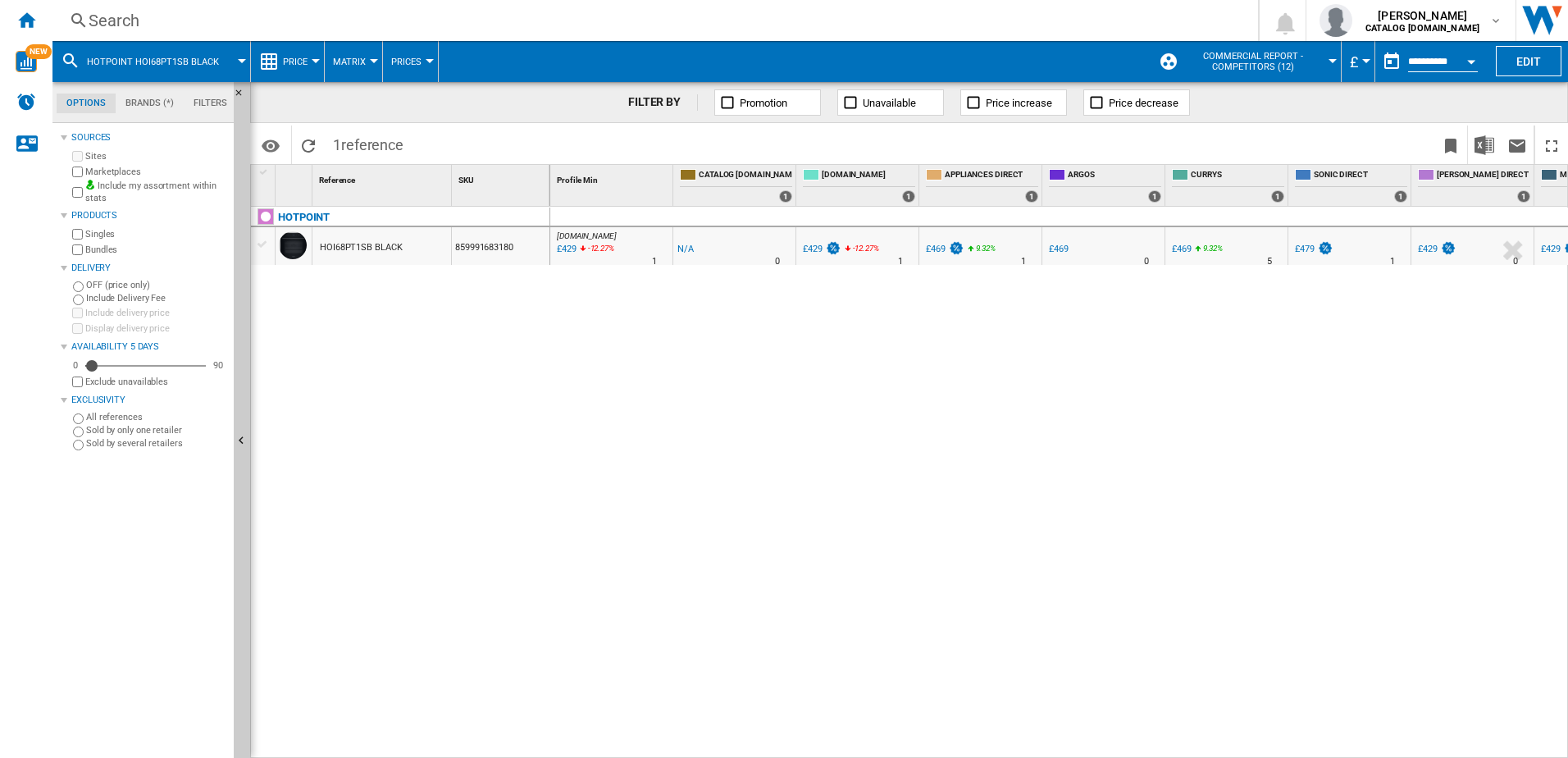
click at [147, 23] on div "Search" at bounding box center [652, 20] width 1128 height 23
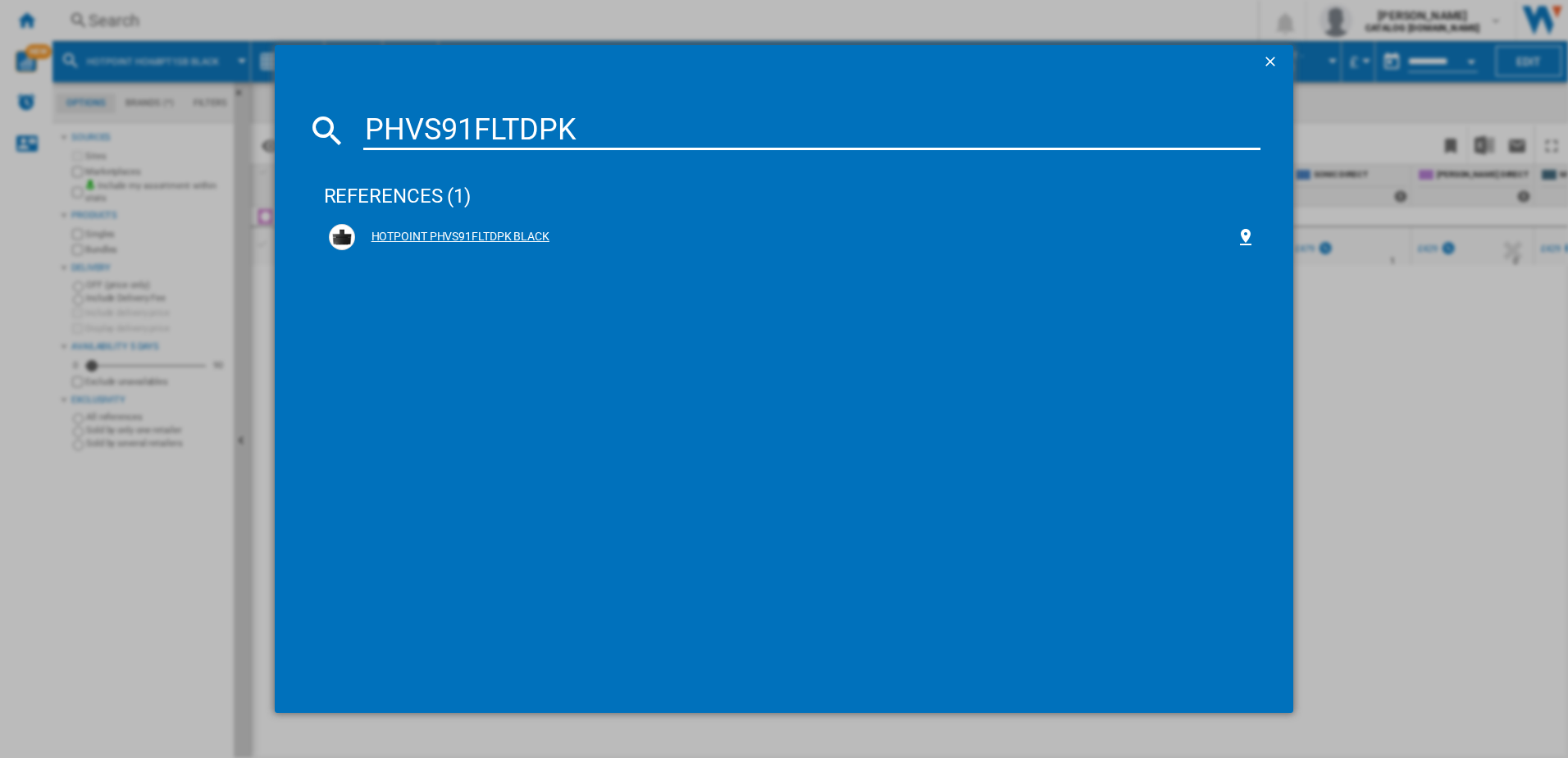
type input "PHVS91FLTDPK"
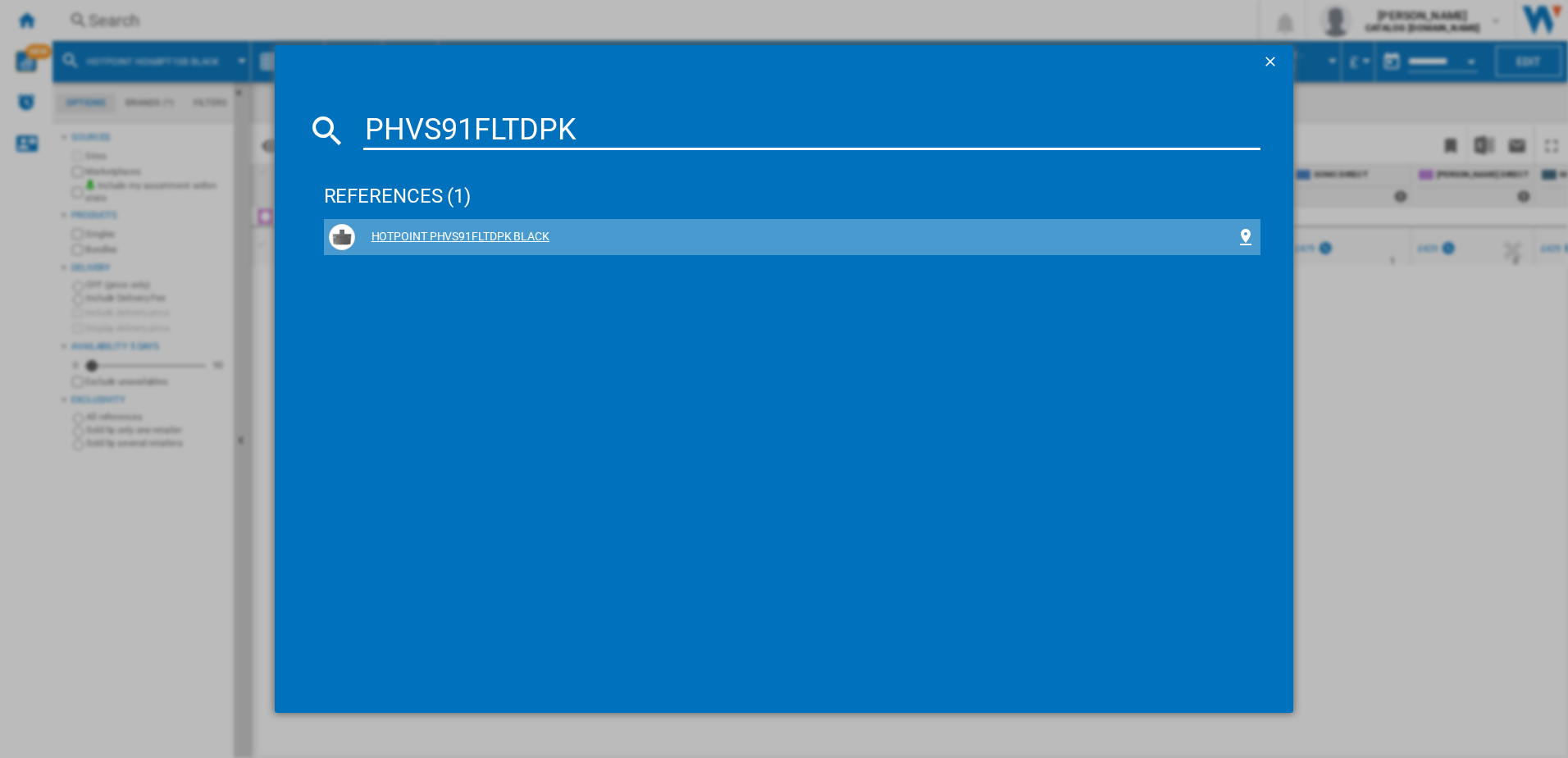
click at [454, 233] on div "HOTPOINT PHVS91FLTDPK BLACK" at bounding box center [795, 237] width 882 height 17
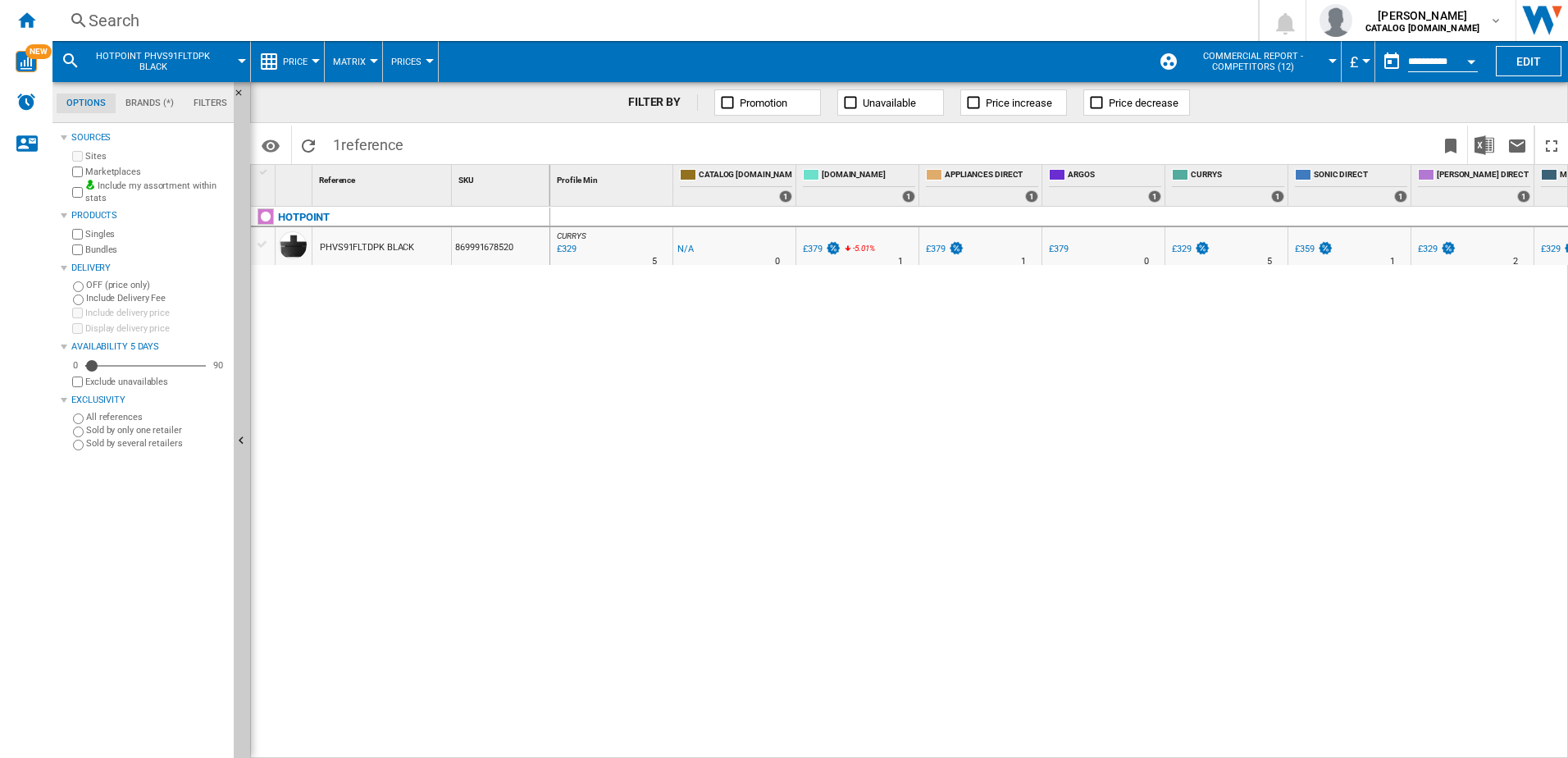
scroll to position [0, 156]
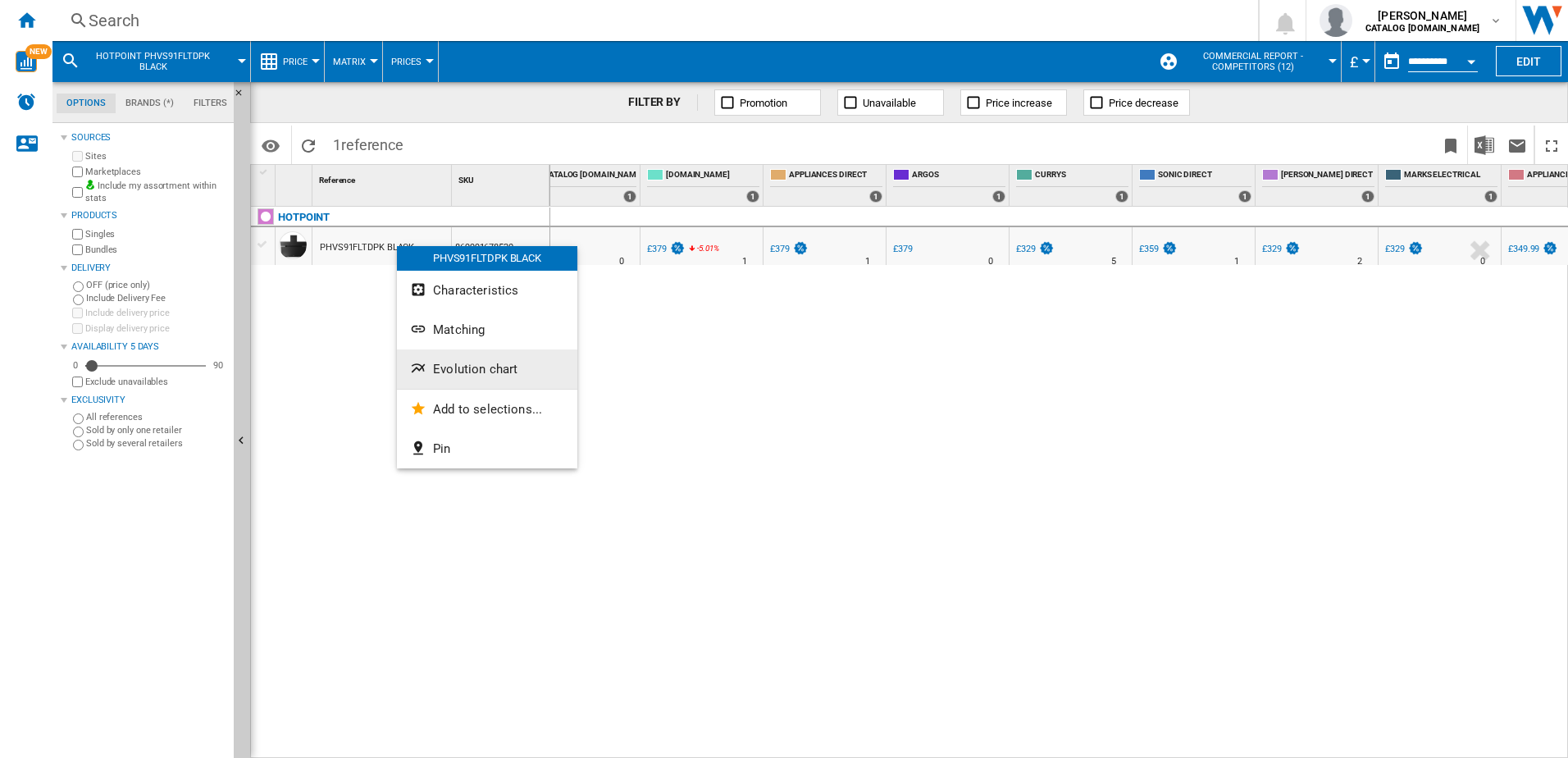
click at [473, 361] on span "Evolution chart" at bounding box center [475, 368] width 85 height 15
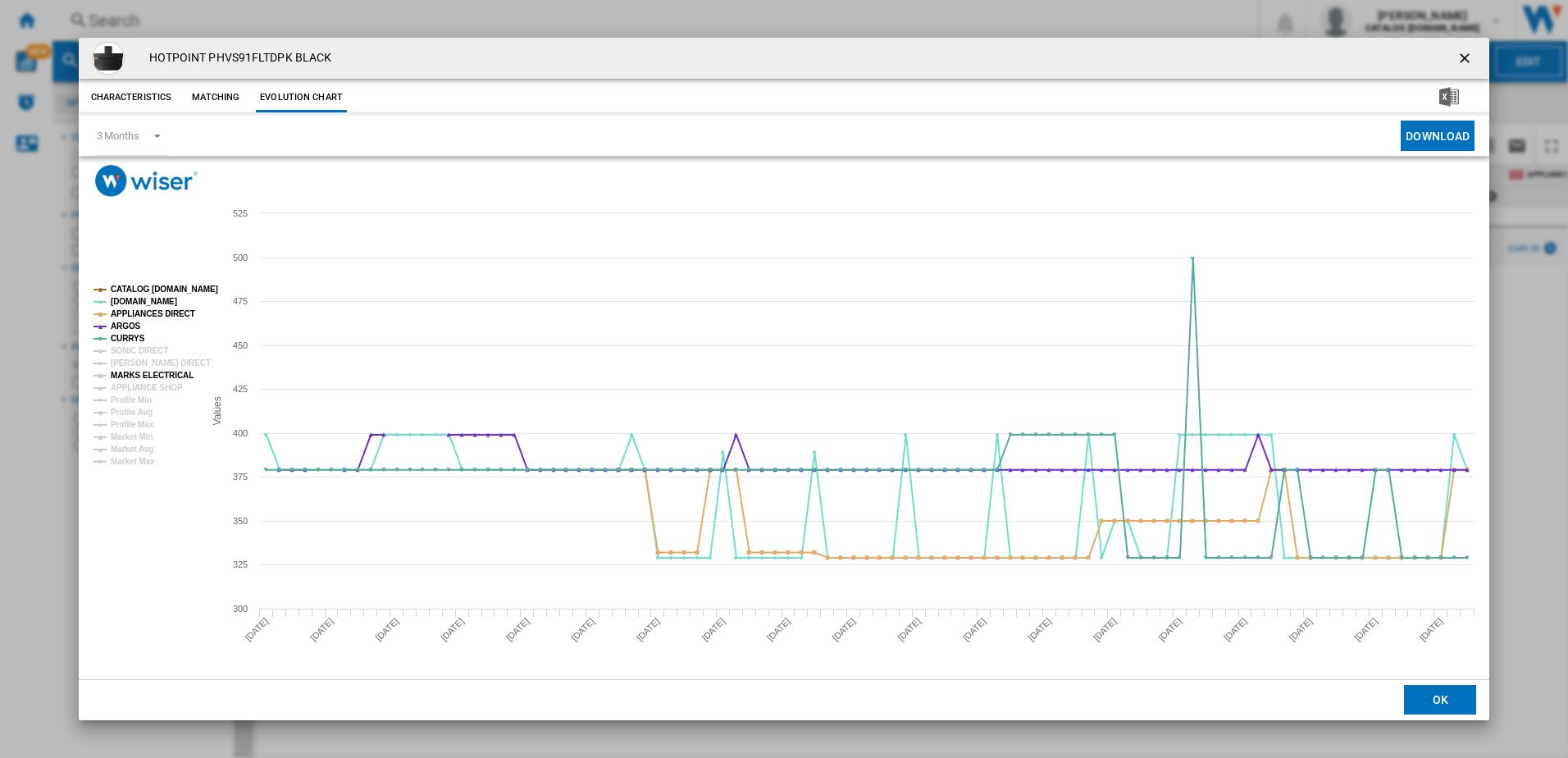
click at [136, 376] on tspan "MARKS ELECTRICAL" at bounding box center [152, 374] width 83 height 9
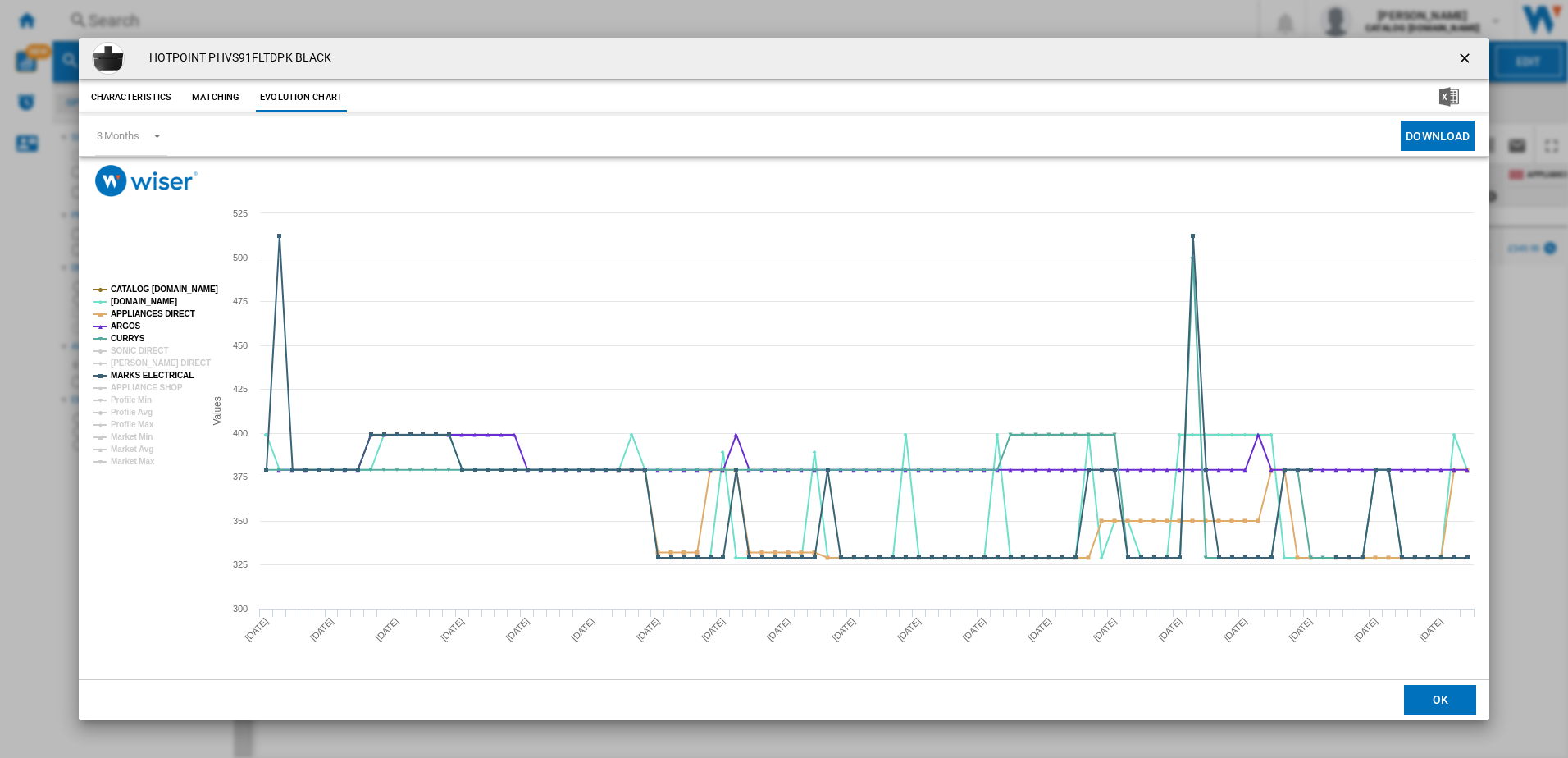
click at [136, 376] on tspan "MARKS ELECTRICAL" at bounding box center [152, 374] width 83 height 9
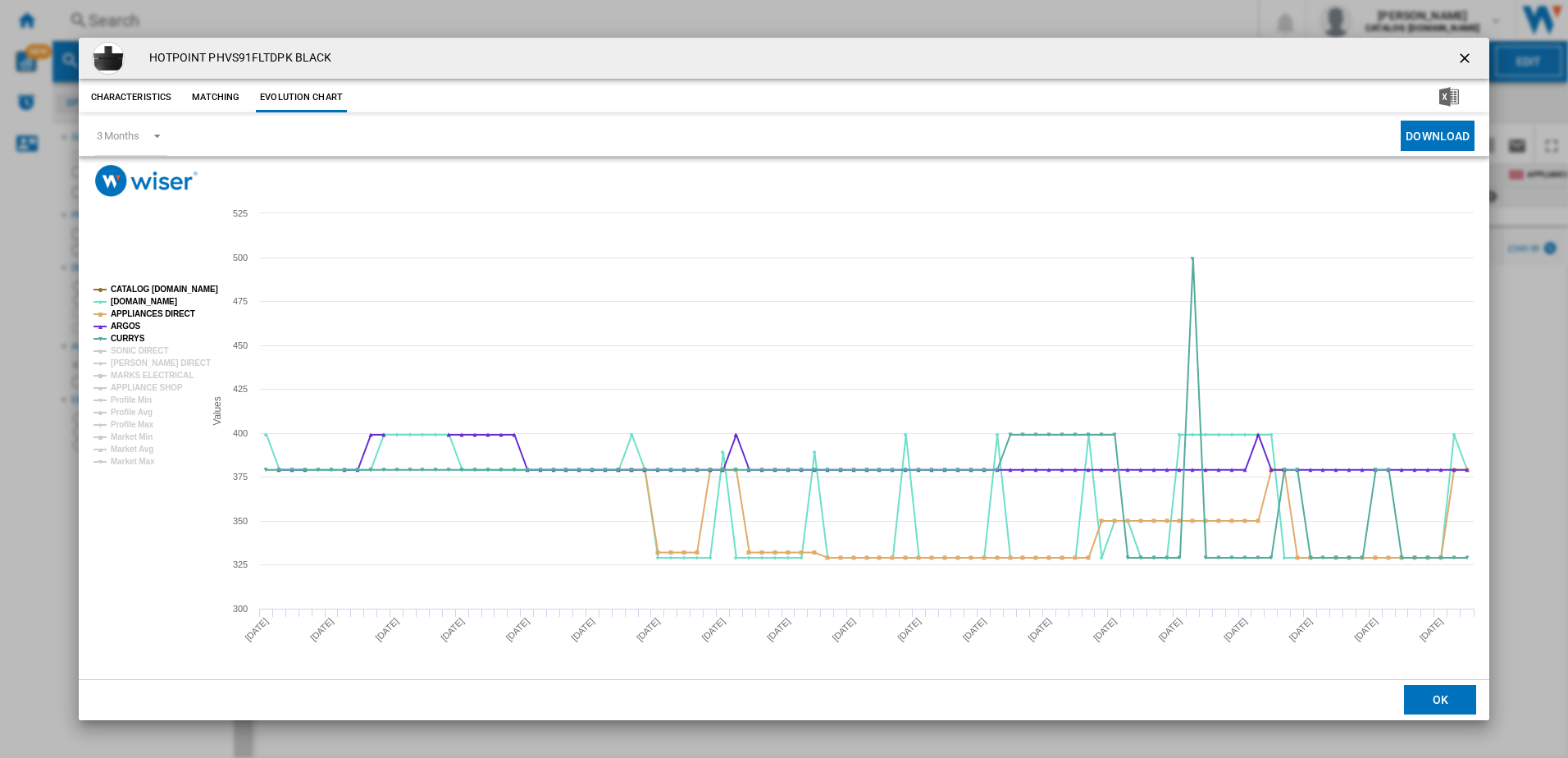
click at [136, 376] on tspan "MARKS ELECTRICAL" at bounding box center [152, 374] width 83 height 9
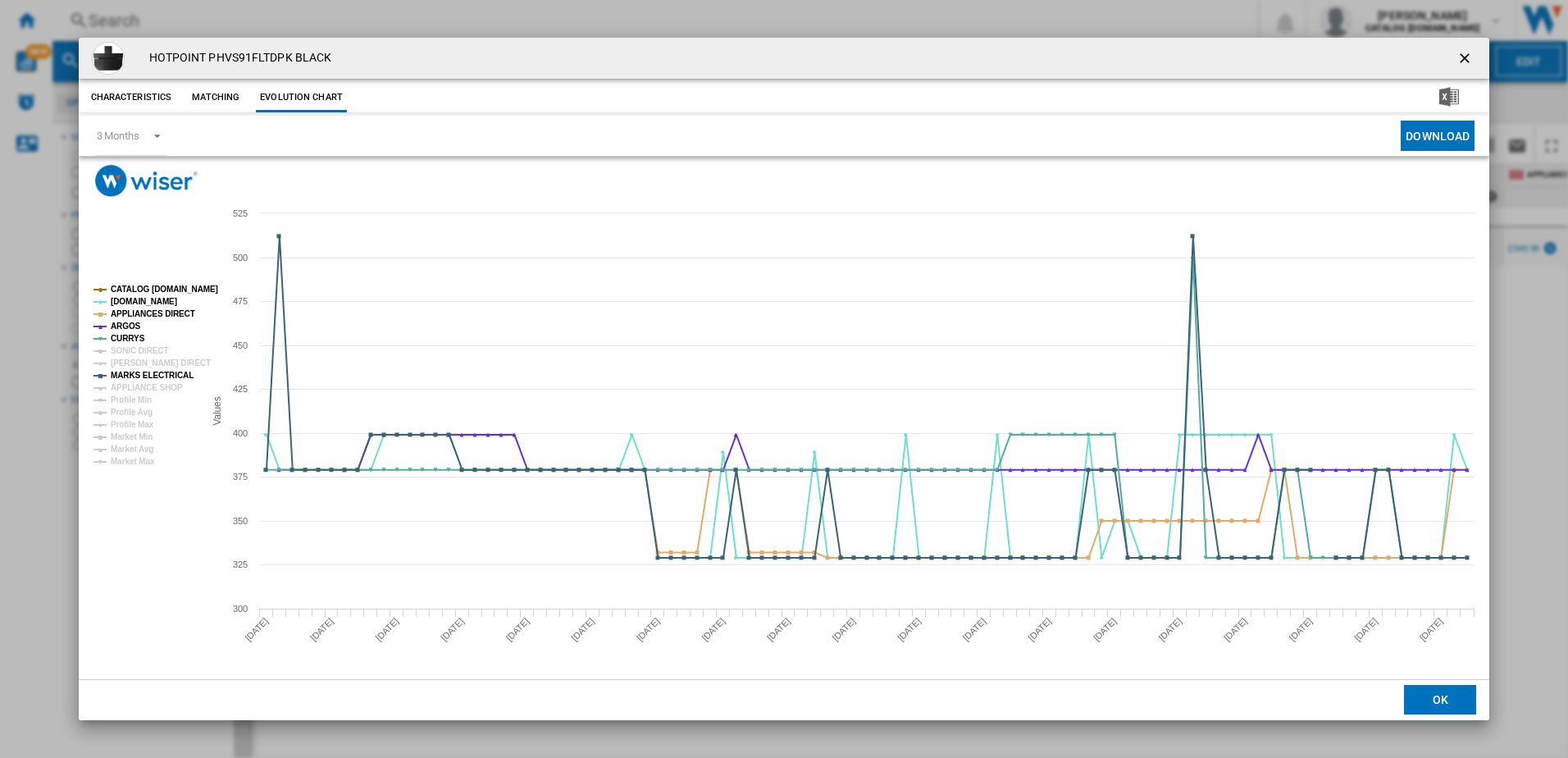
click at [1462, 52] on ng-md-icon "getI18NText('BUTTONS.CLOSE_DIALOG')" at bounding box center [1467, 59] width 19 height 19
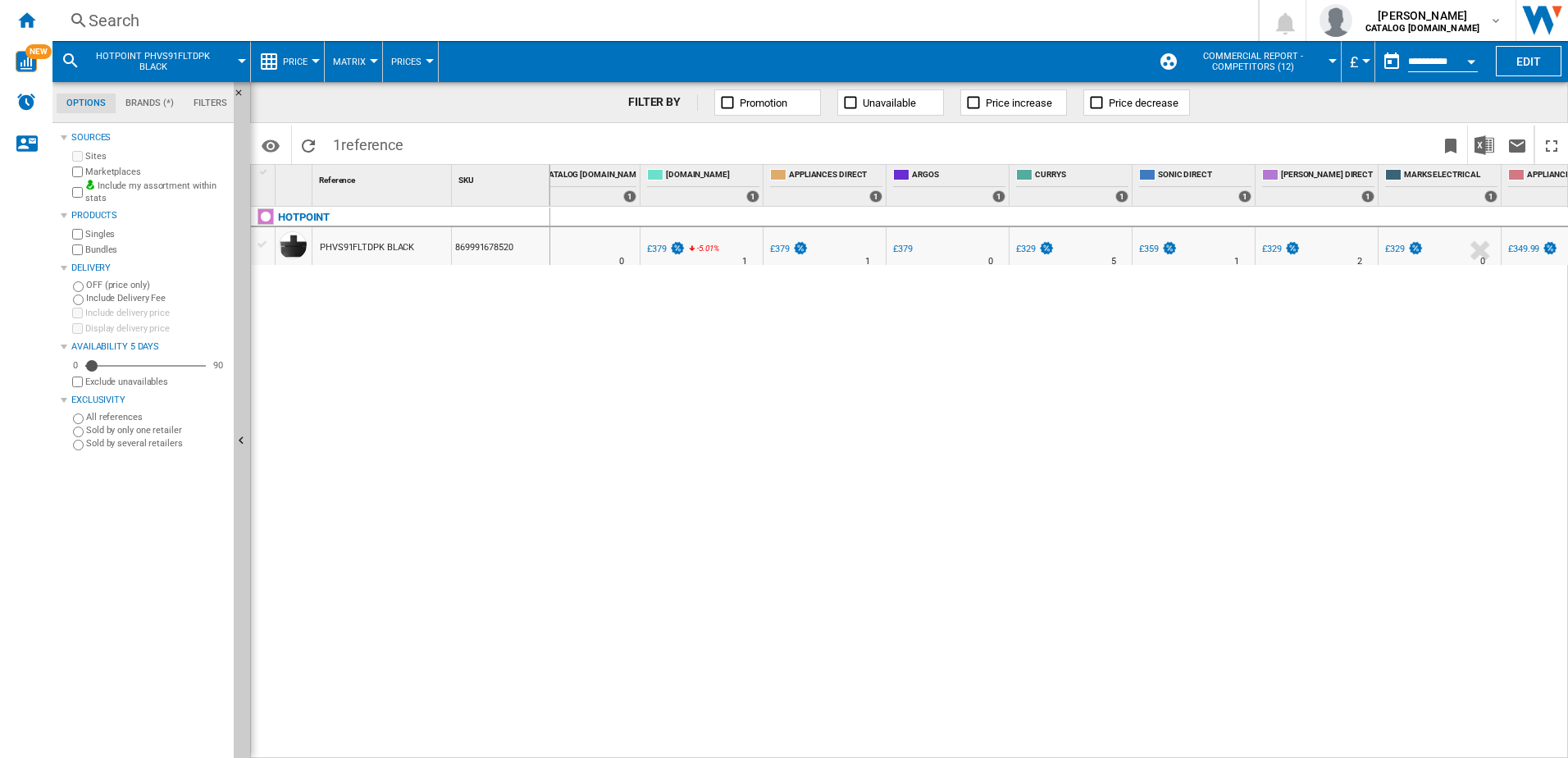
click at [147, 16] on div "Search" at bounding box center [652, 20] width 1128 height 23
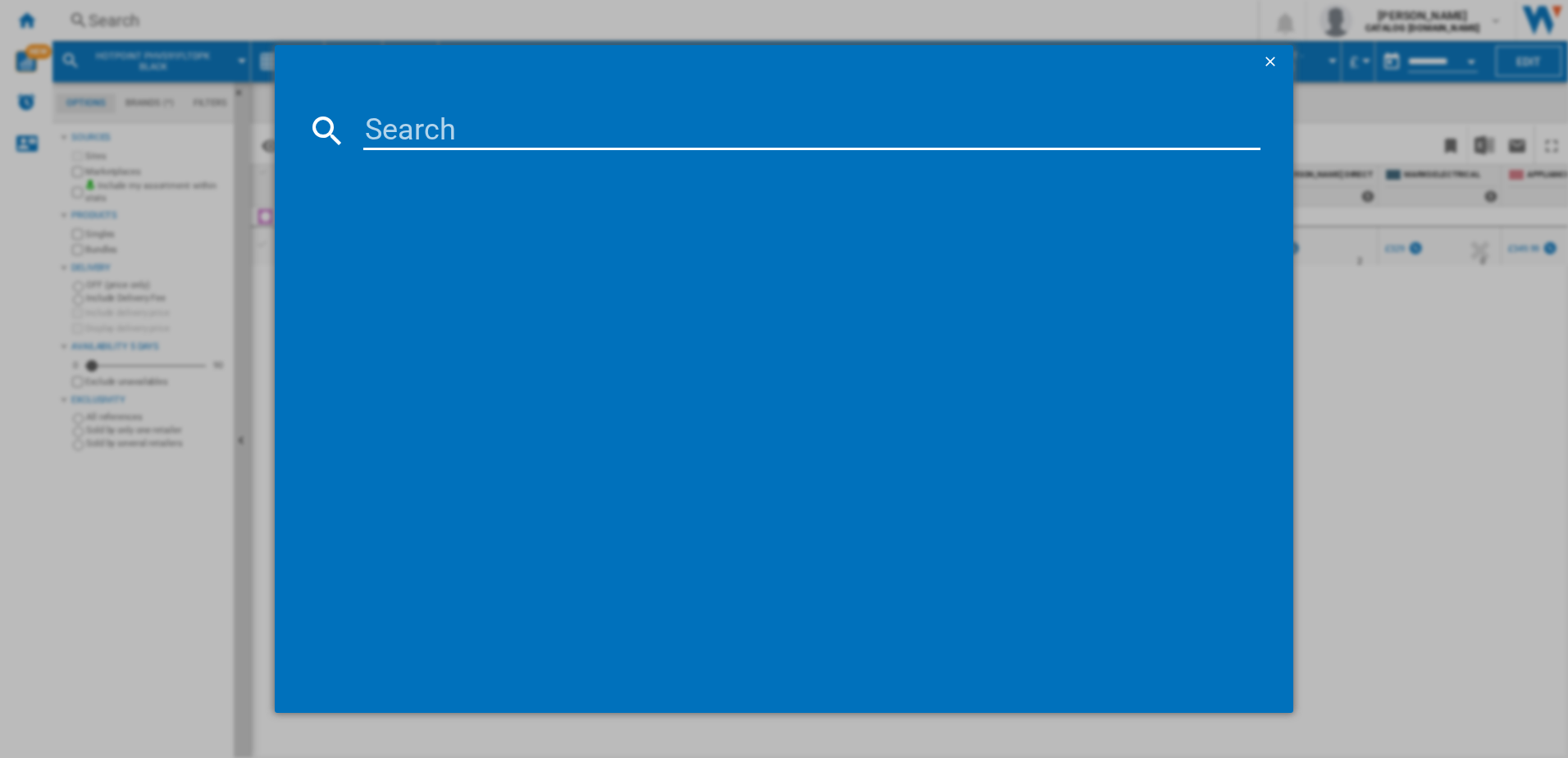
type input "ITE5EMW"
click at [452, 135] on input "ITE5EMW" at bounding box center [813, 131] width 899 height 39
click at [527, 133] on input "ITE5EMW" at bounding box center [813, 131] width 899 height 39
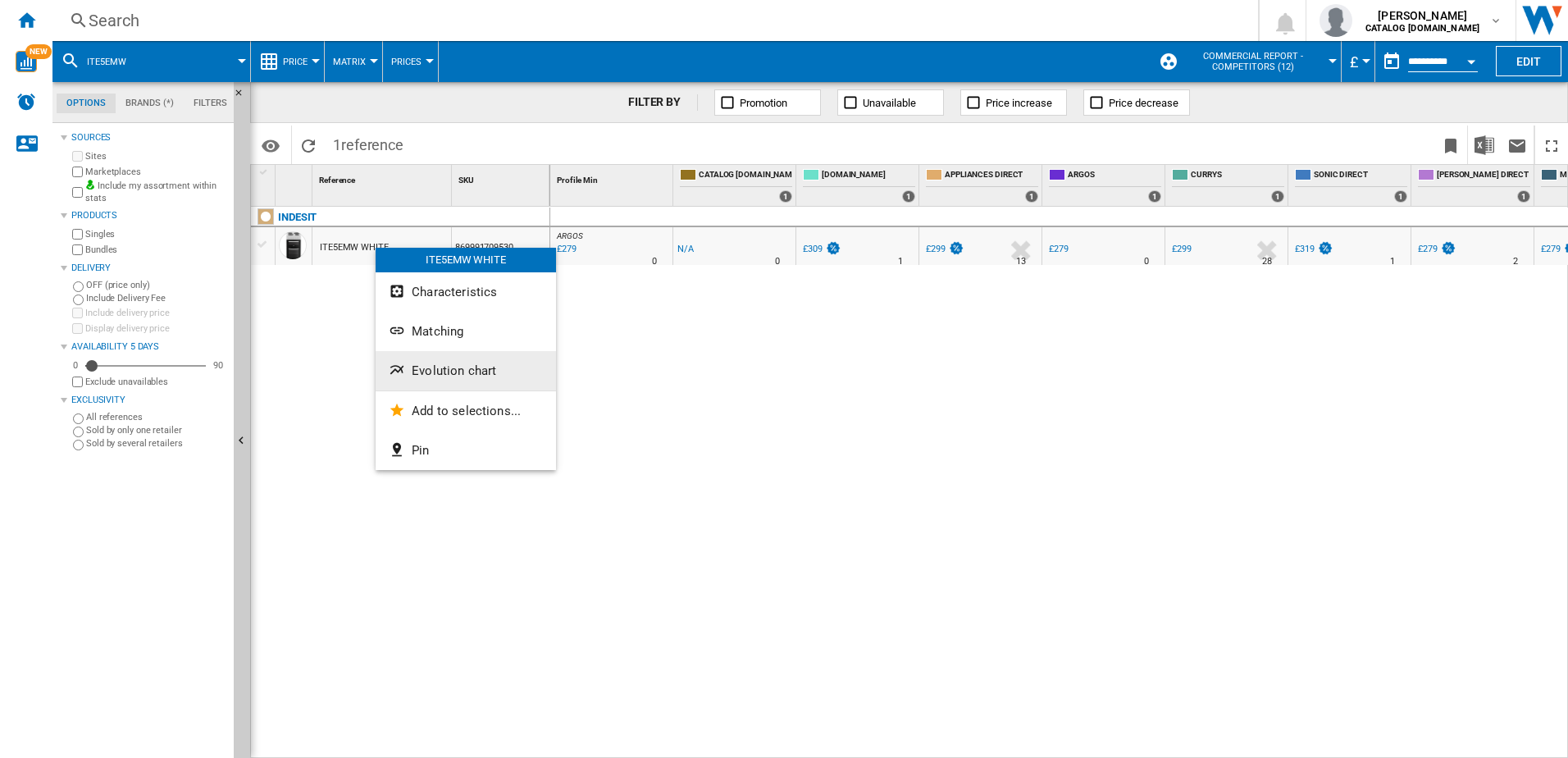
click at [423, 375] on span "Evolution chart" at bounding box center [454, 370] width 85 height 15
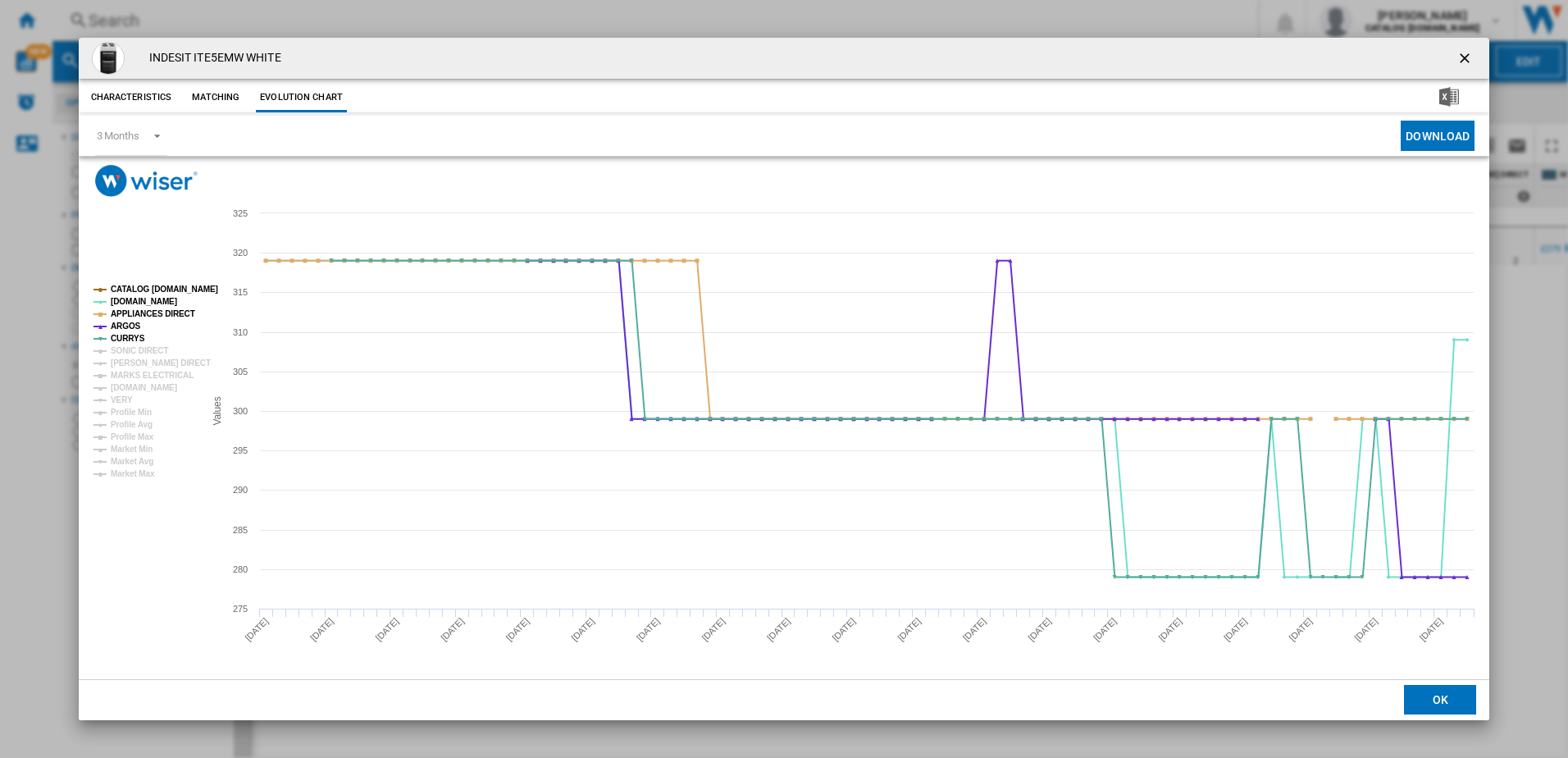
click at [1460, 55] on ng-md-icon "getI18NText('BUTTONS.CLOSE_DIALOG')" at bounding box center [1467, 59] width 19 height 19
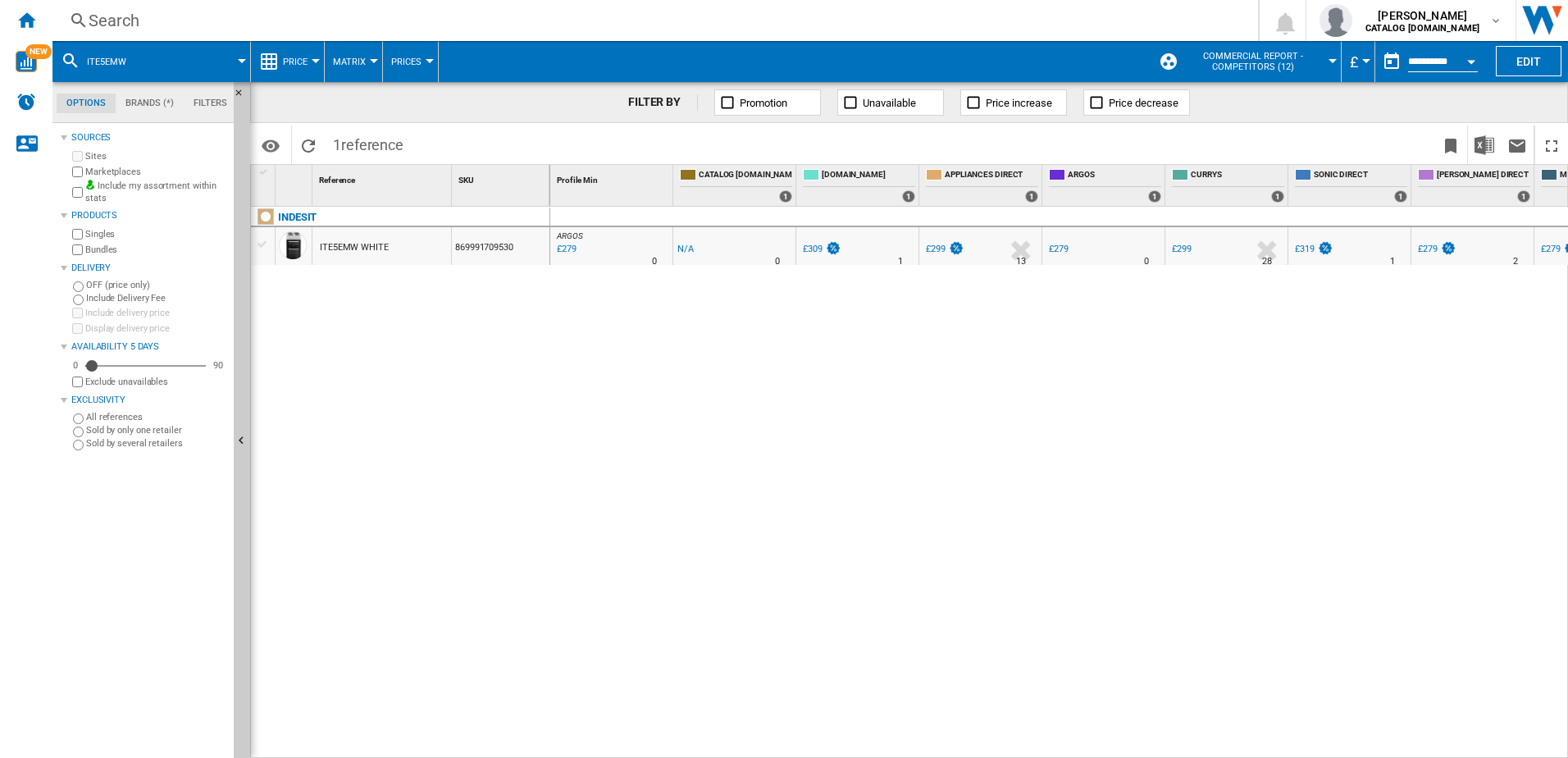
click at [223, 19] on div "Search" at bounding box center [652, 20] width 1128 height 23
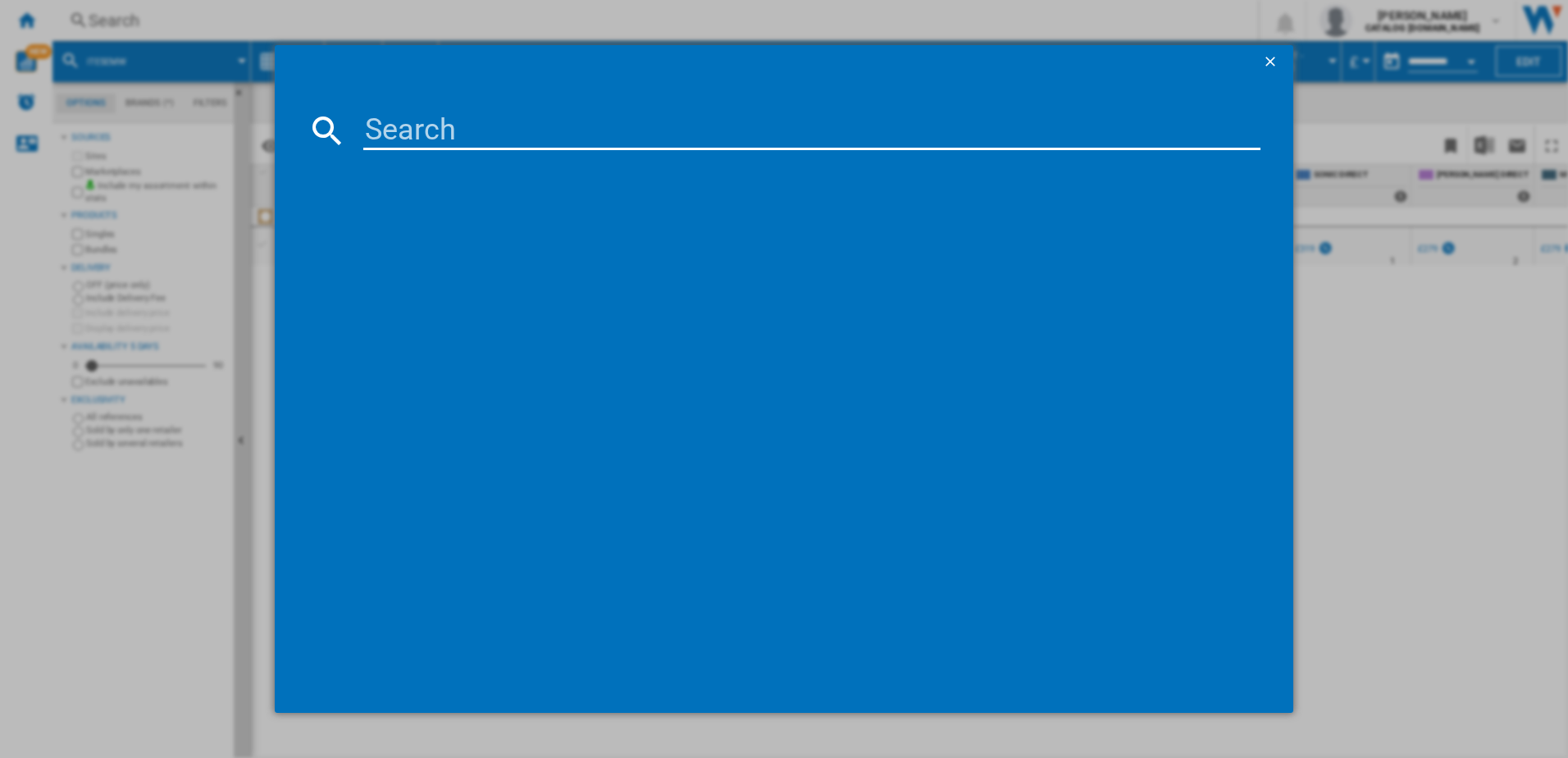
click at [409, 132] on input at bounding box center [813, 131] width 899 height 39
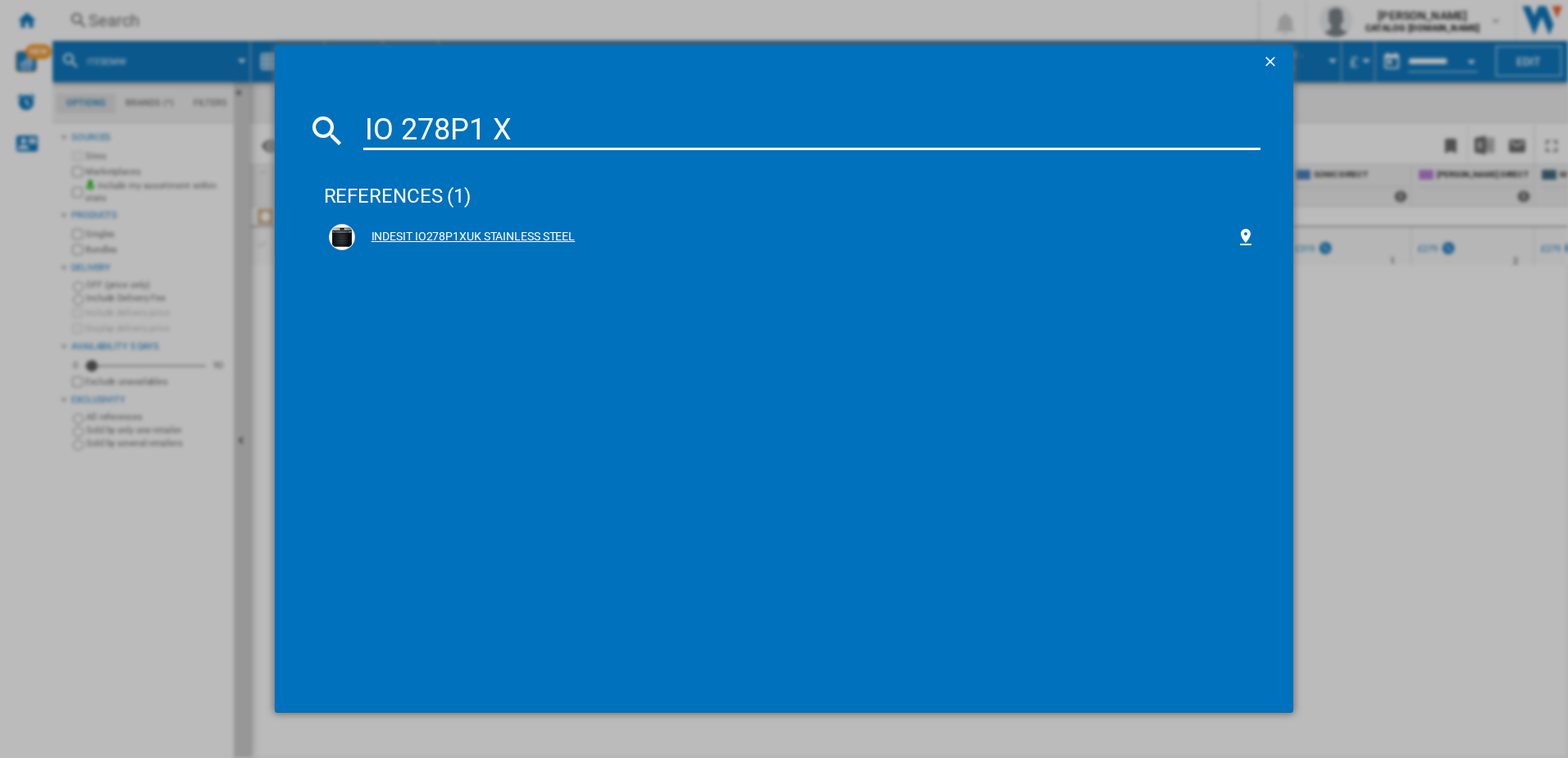
type input "IO 278P1 X"
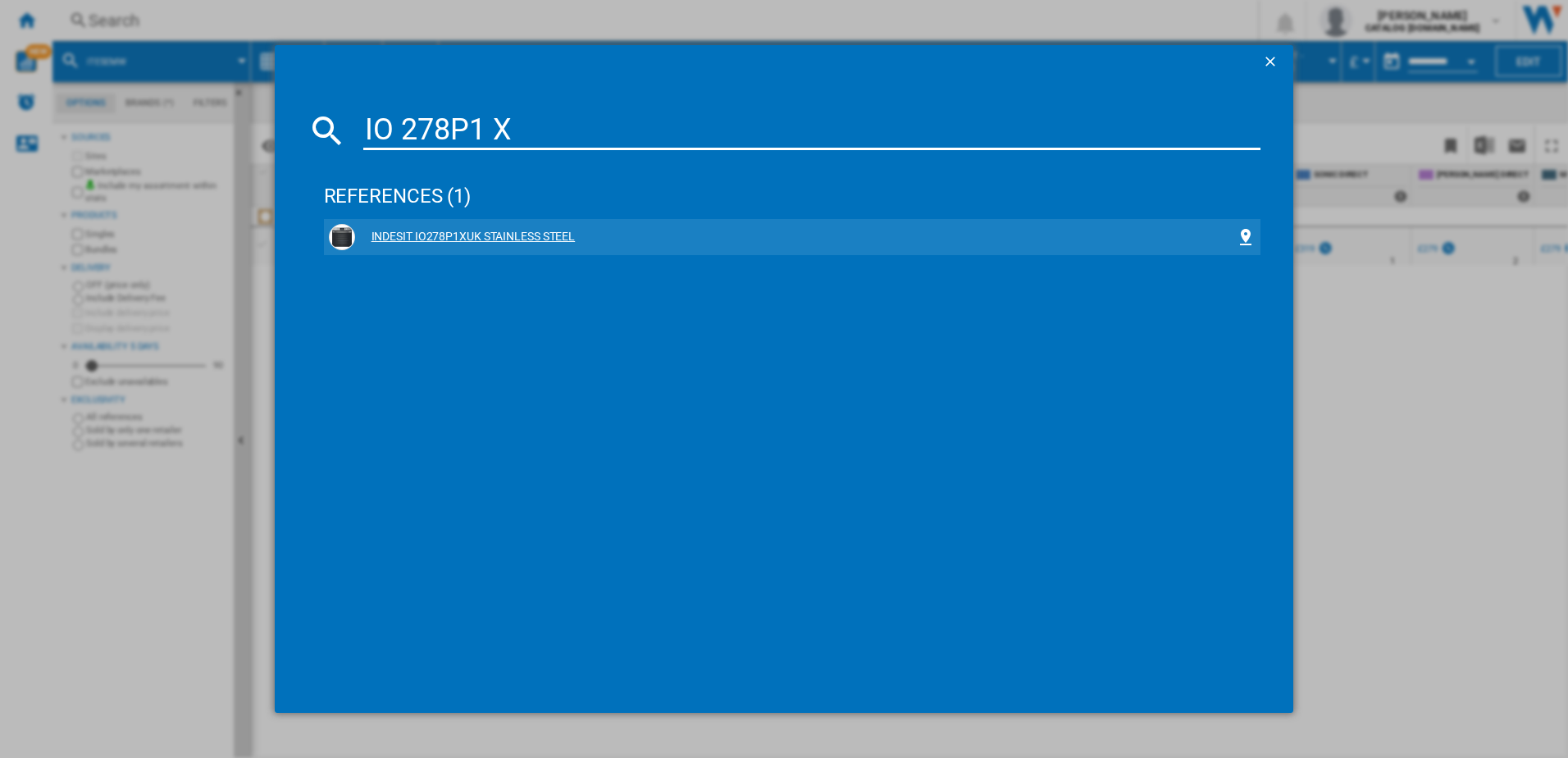
click at [397, 230] on div "INDESIT IO278P1XUK STAINLESS STEEL" at bounding box center [795, 237] width 882 height 17
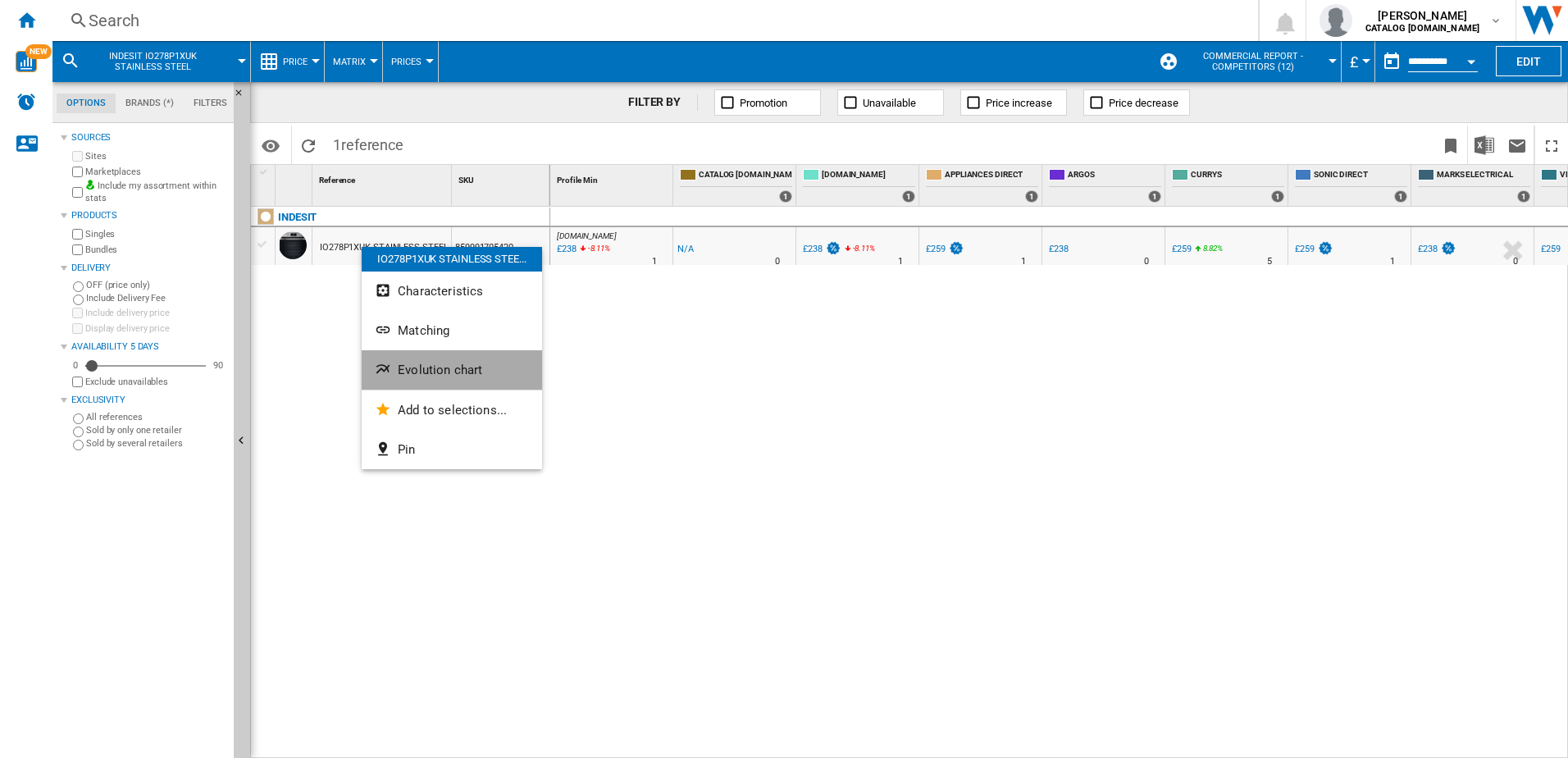
click at [427, 368] on span "Evolution chart" at bounding box center [440, 369] width 85 height 15
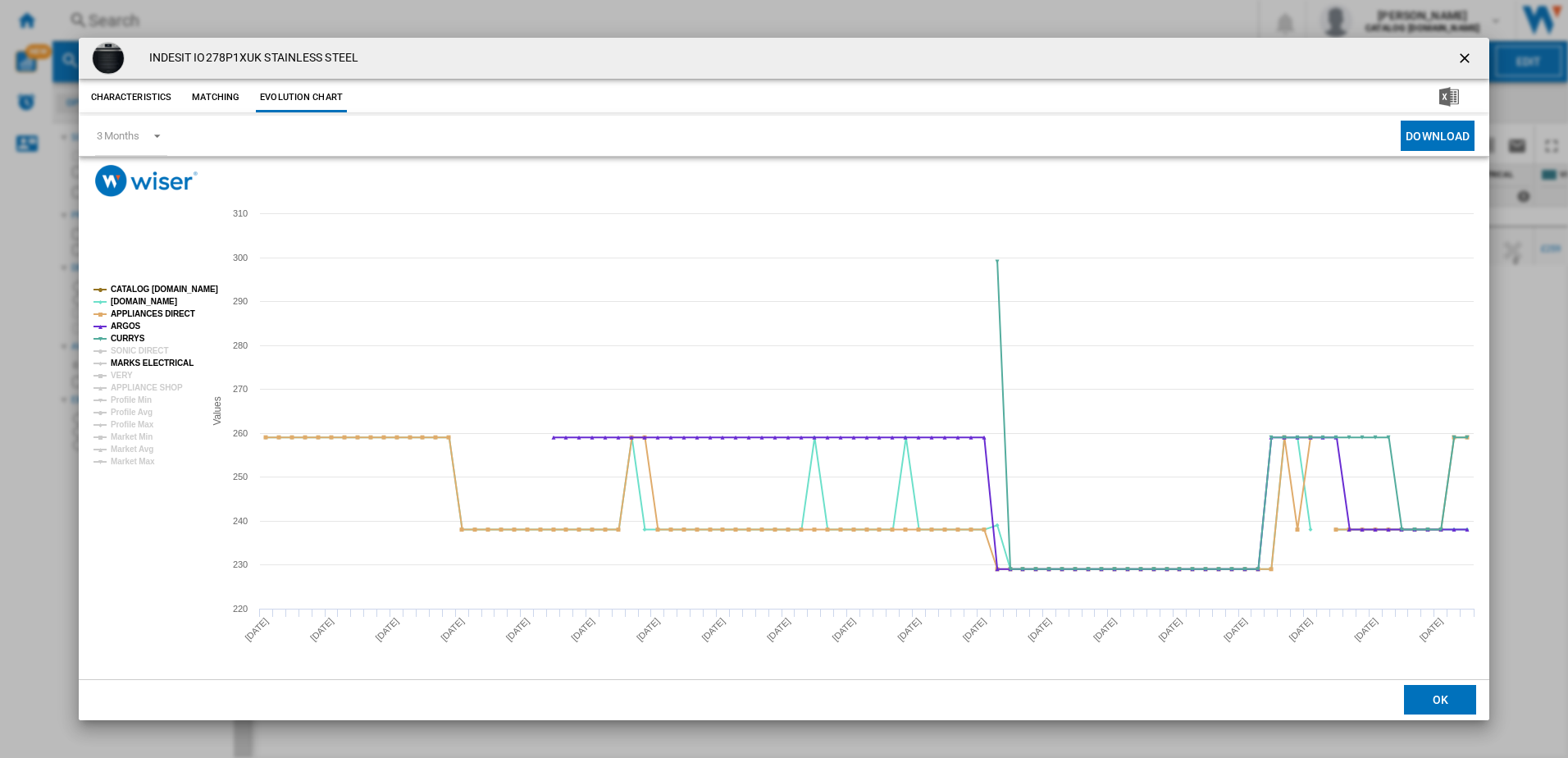
click at [132, 360] on tspan "MARKS ELECTRICAL" at bounding box center [152, 362] width 83 height 9
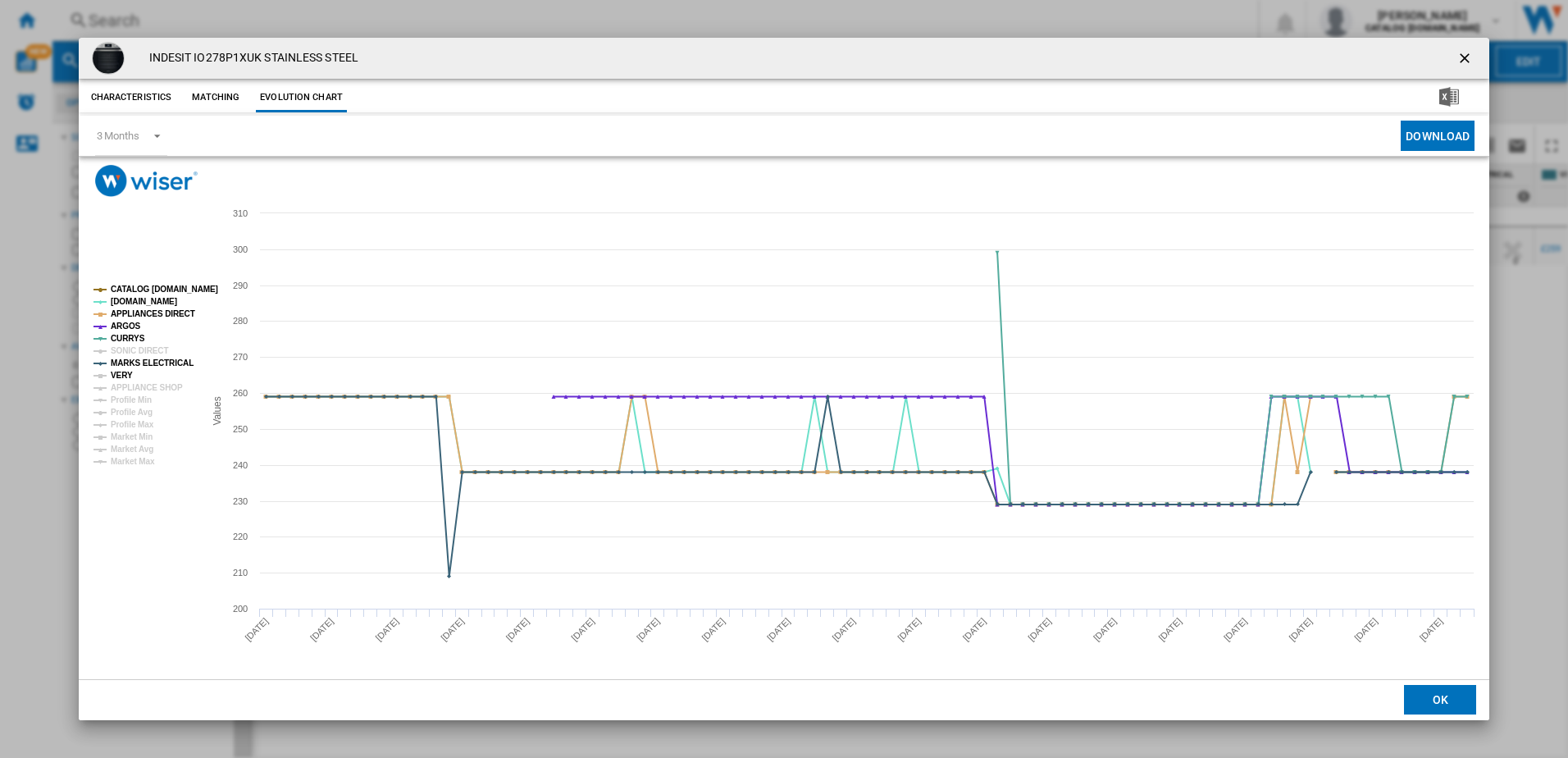
click at [120, 370] on tspan "VERY" at bounding box center [122, 374] width 22 height 9
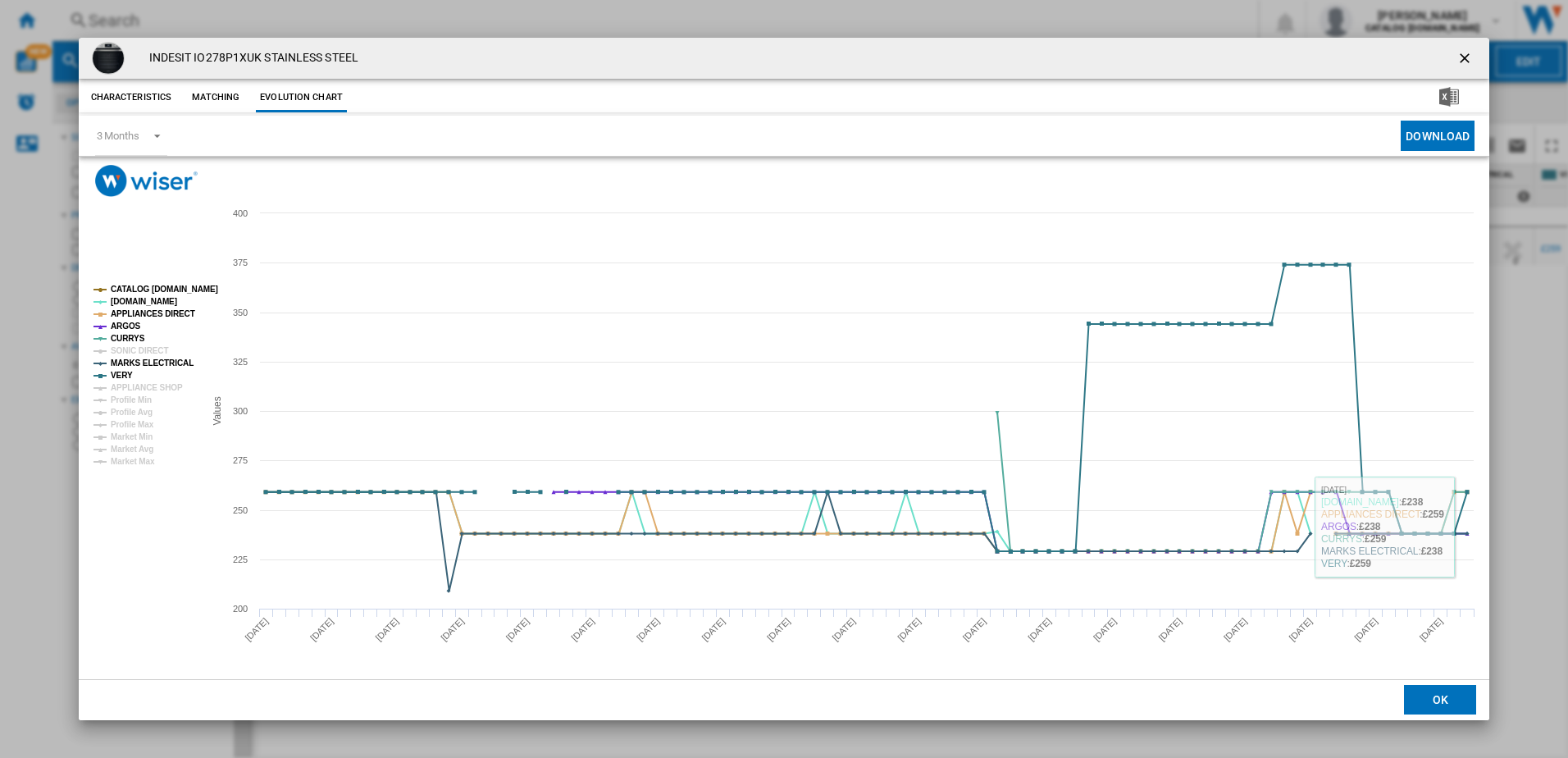
click at [1466, 55] on ng-md-icon "getI18NText('BUTTONS.CLOSE_DIALOG')" at bounding box center [1467, 59] width 19 height 19
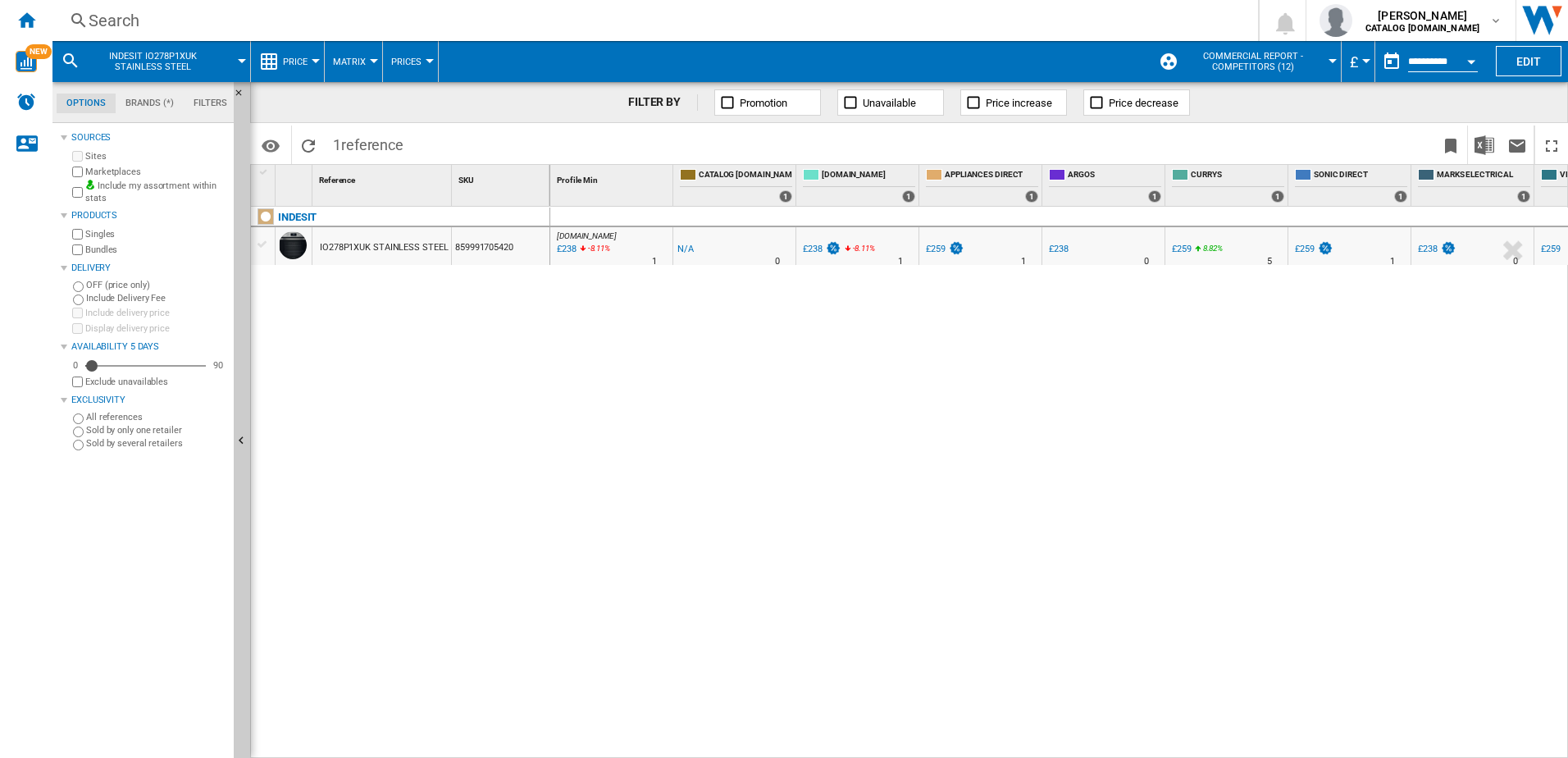
click at [143, 19] on div "Search" at bounding box center [652, 20] width 1128 height 23
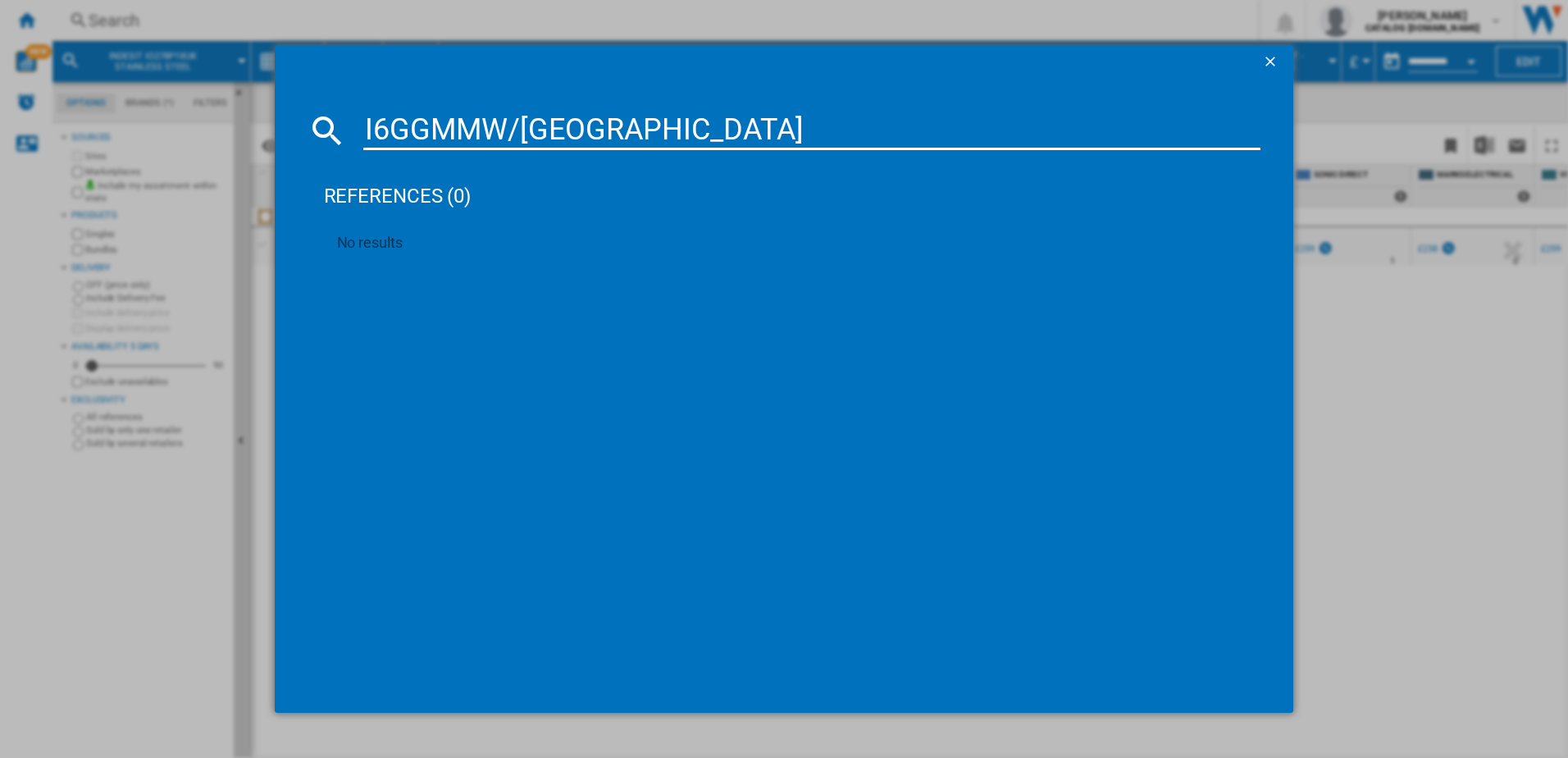
type input "I6GGMMW/[GEOGRAPHIC_DATA]"
click at [1384, 365] on div "I6GGMMW/[GEOGRAPHIC_DATA] references (0) No results" at bounding box center [784, 379] width 1568 height 758
click at [1270, 57] on ng-md-icon "getI18NText('BUTTONS.CLOSE_DIALOG')" at bounding box center [1272, 63] width 19 height 19
